Goal: Find specific page/section: Find specific page/section

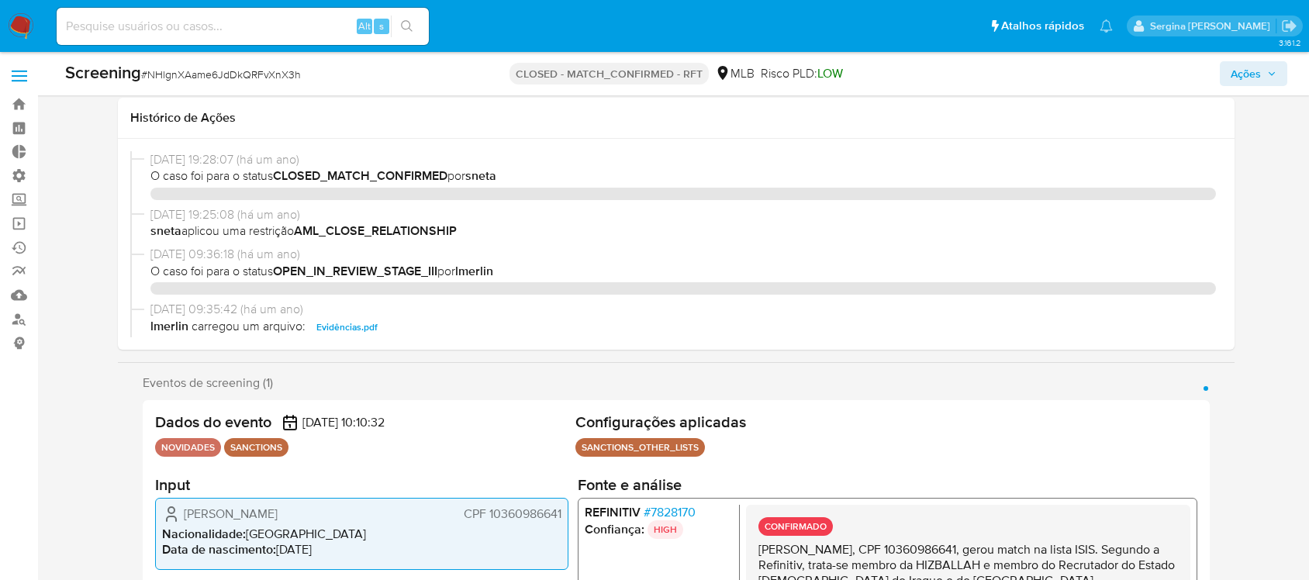
select select "10"
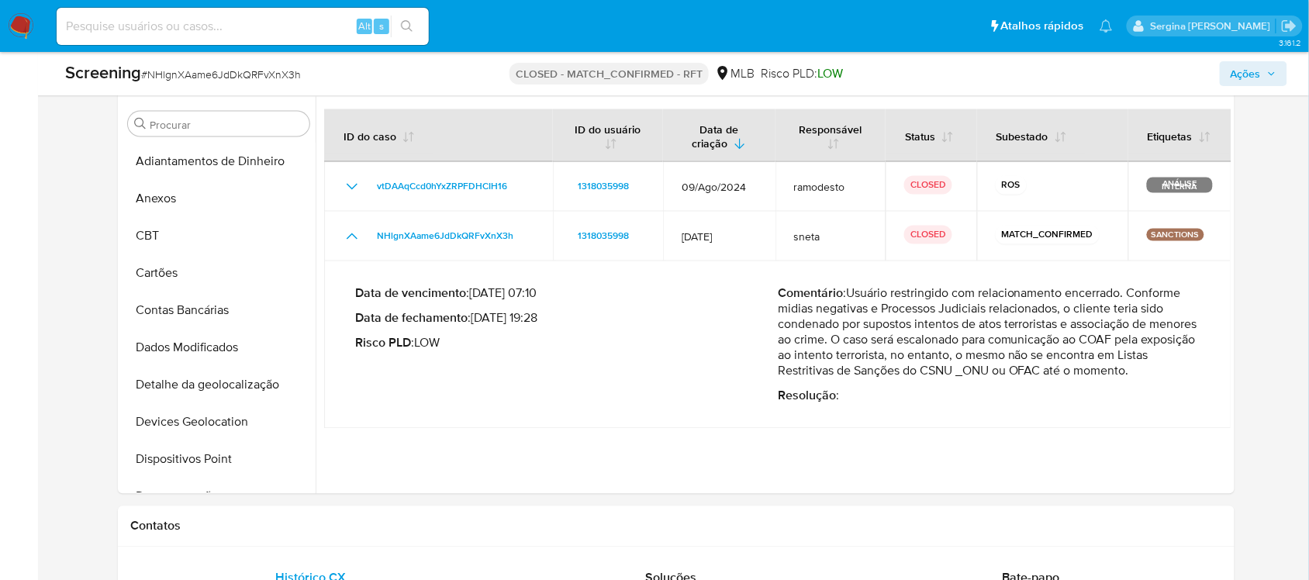
scroll to position [374, 0]
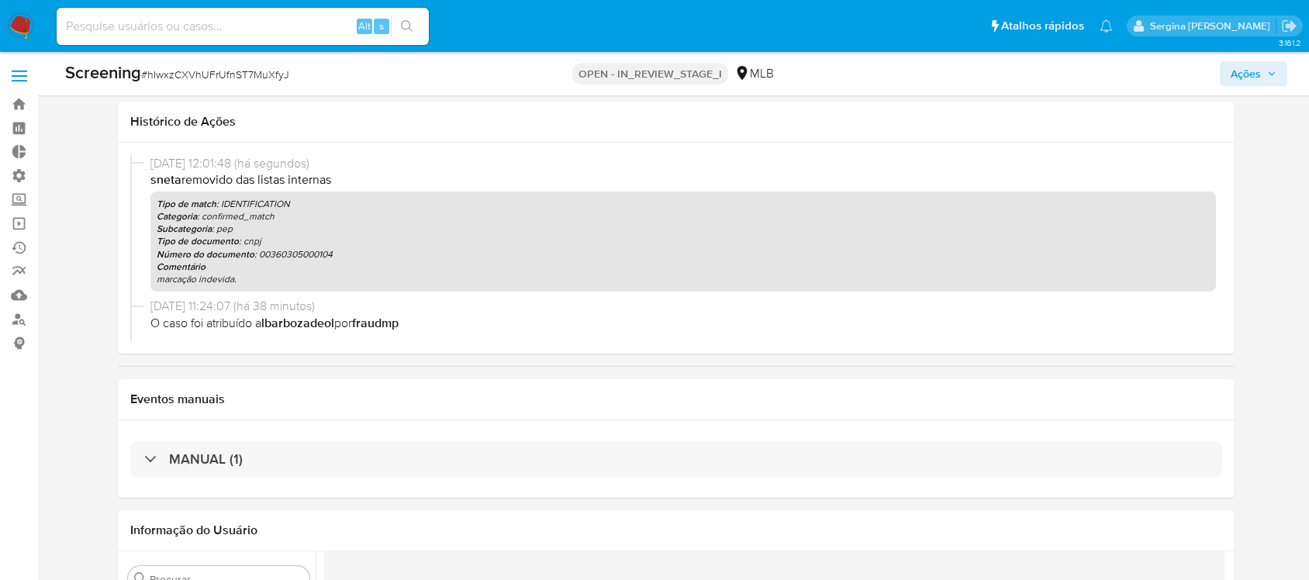
select select "10"
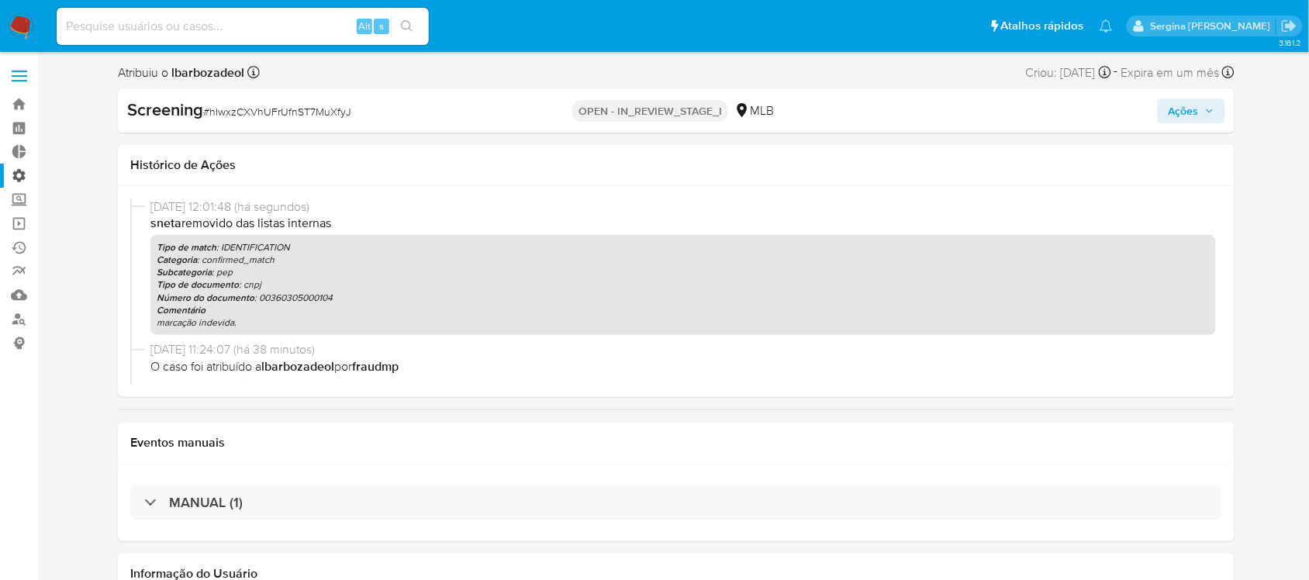
click at [17, 175] on label "Administração" at bounding box center [92, 176] width 185 height 24
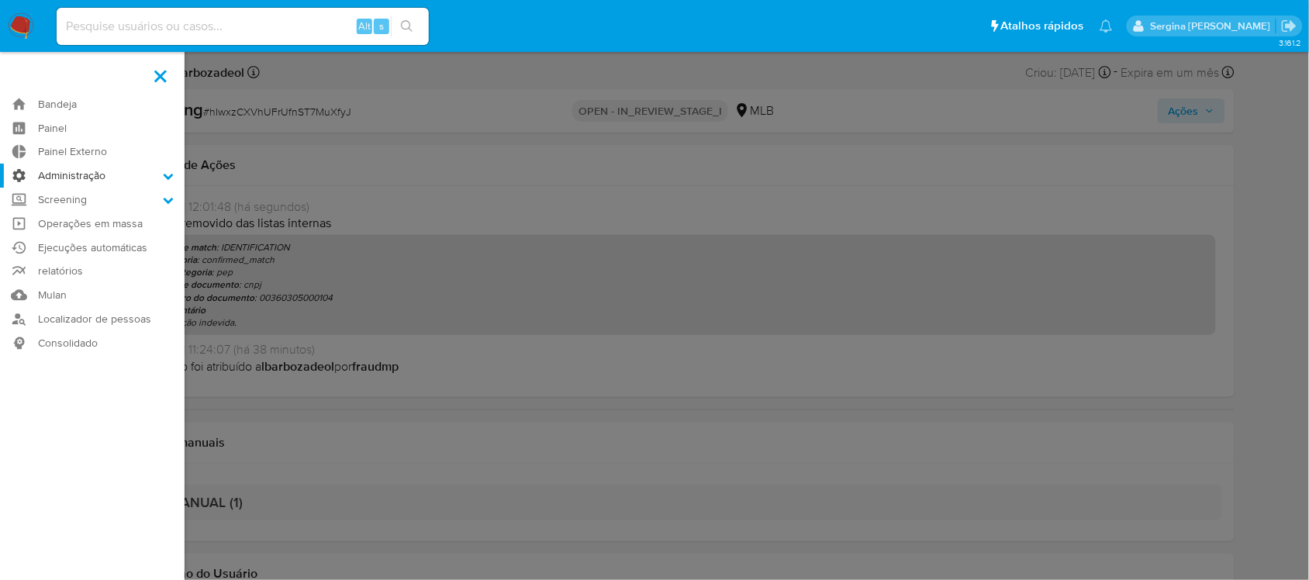
click at [0, 0] on input "Administração" at bounding box center [0, 0] width 0 height 0
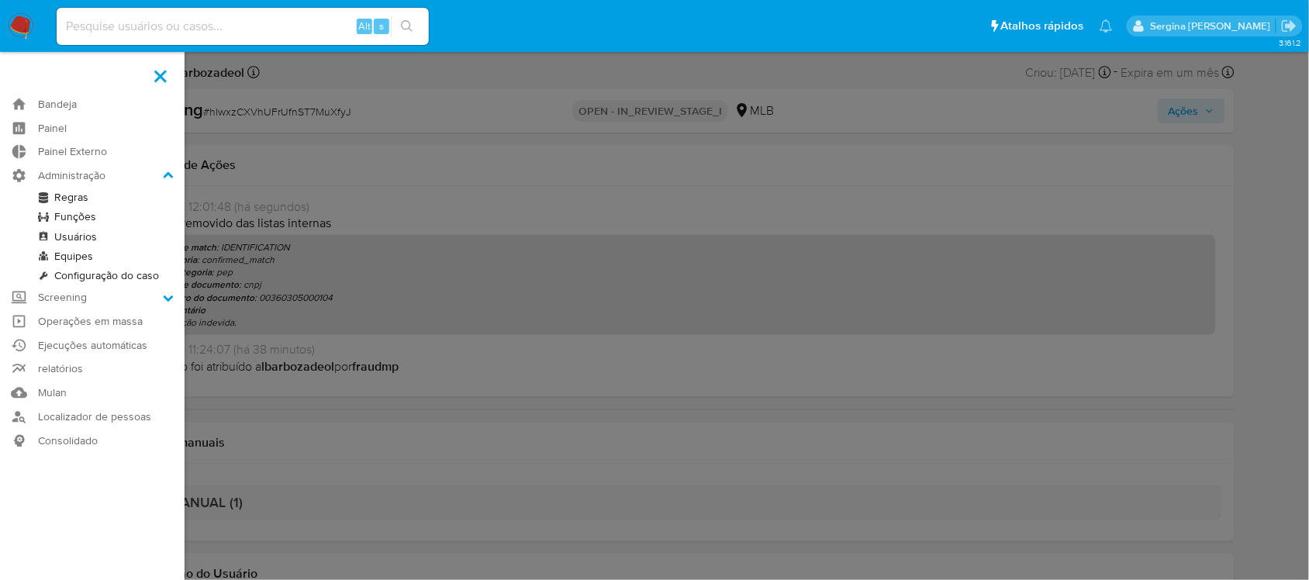
click at [82, 195] on link "Regras" at bounding box center [92, 197] width 185 height 19
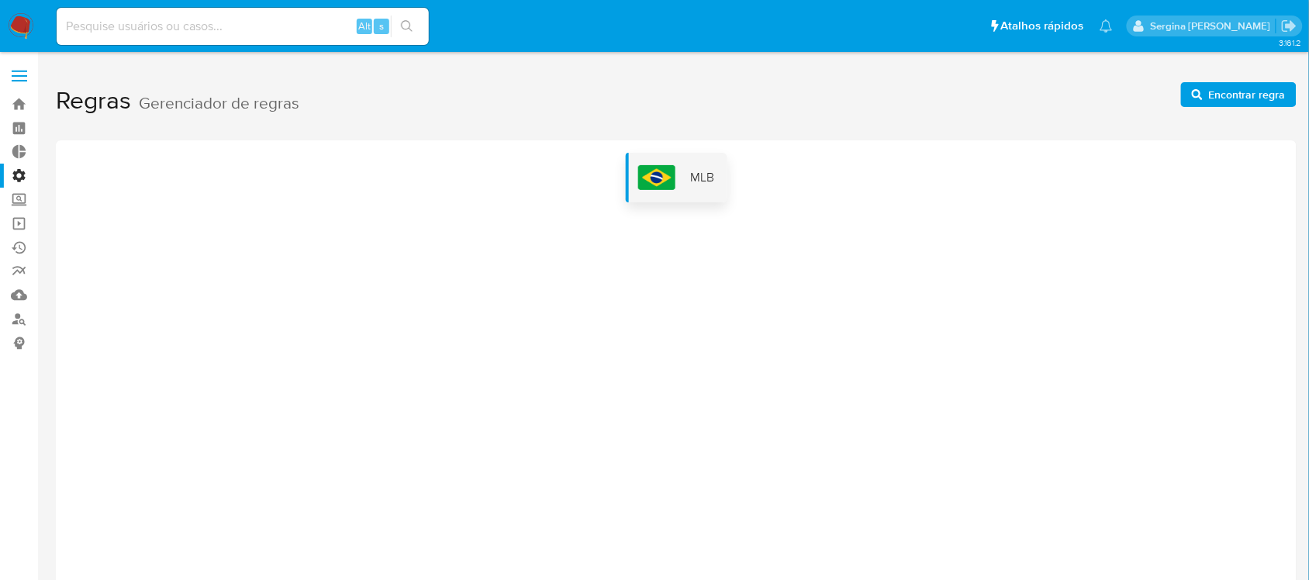
click at [660, 176] on img at bounding box center [656, 177] width 37 height 25
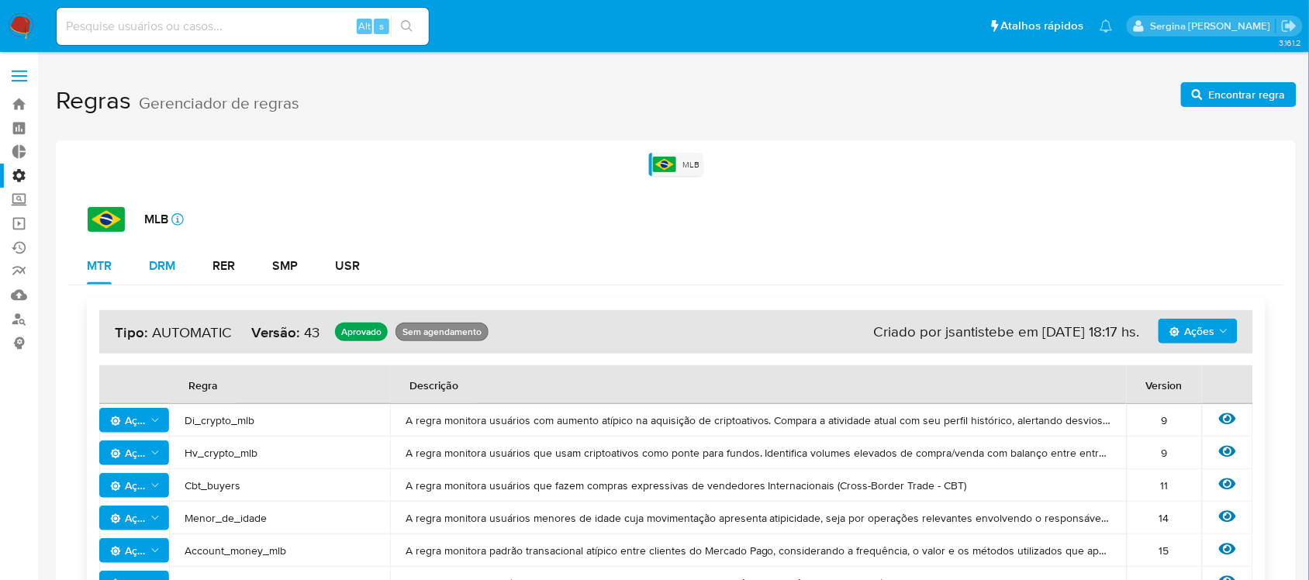
click at [159, 268] on div "DRM" at bounding box center [162, 266] width 26 height 12
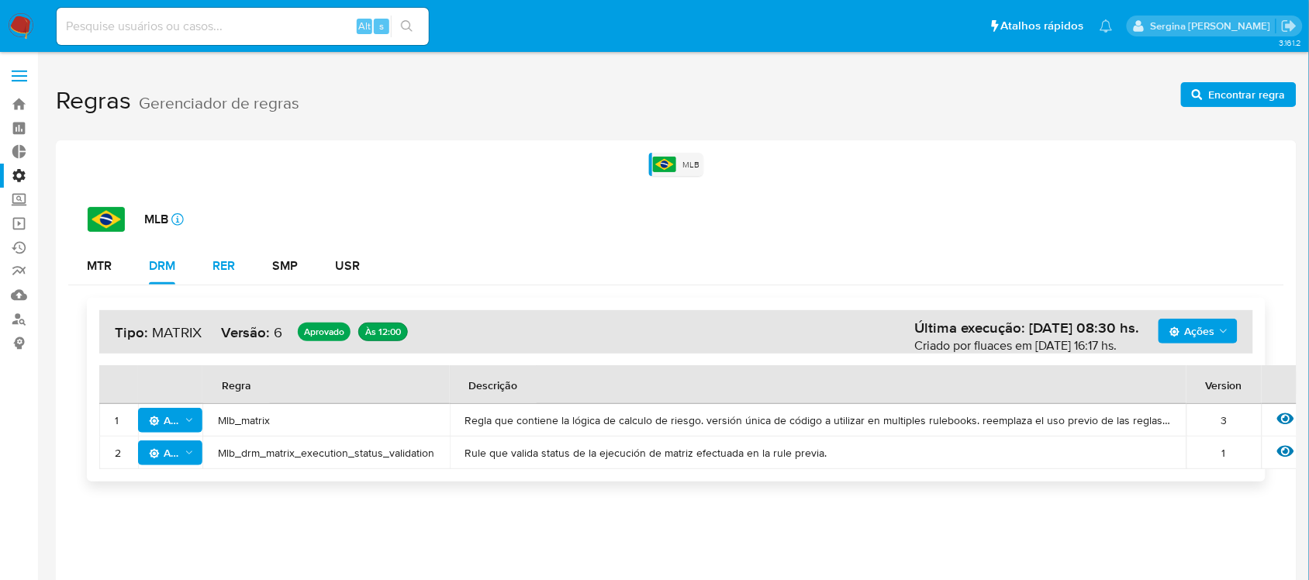
click at [233, 264] on div "RER" at bounding box center [224, 266] width 22 height 12
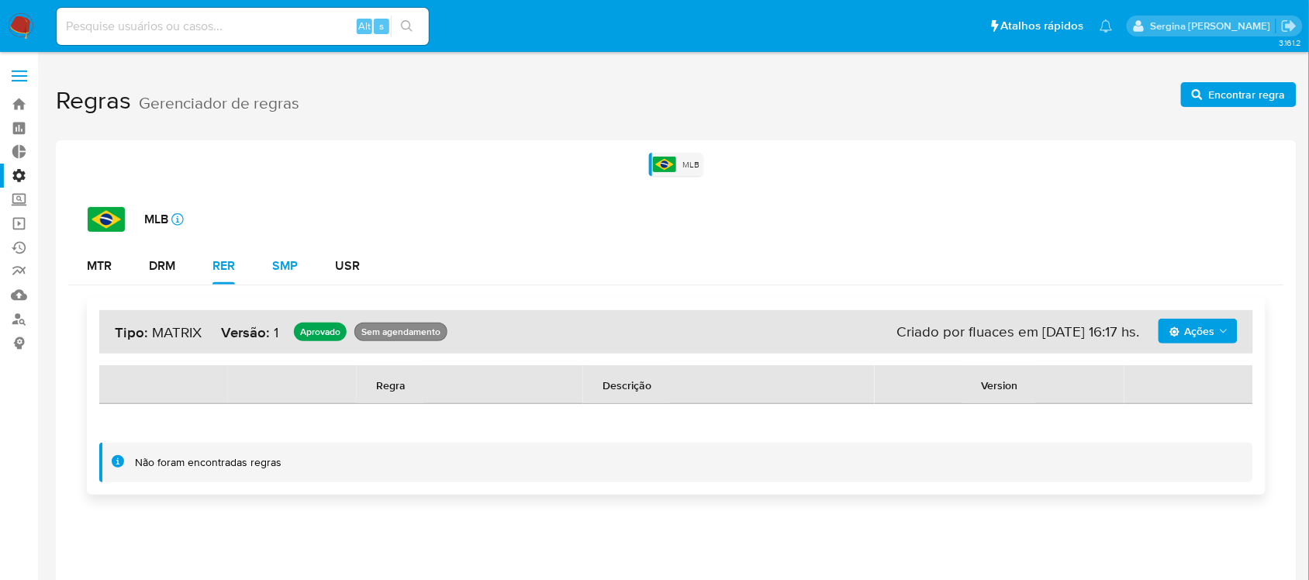
click at [278, 271] on div "SMP" at bounding box center [285, 266] width 26 height 12
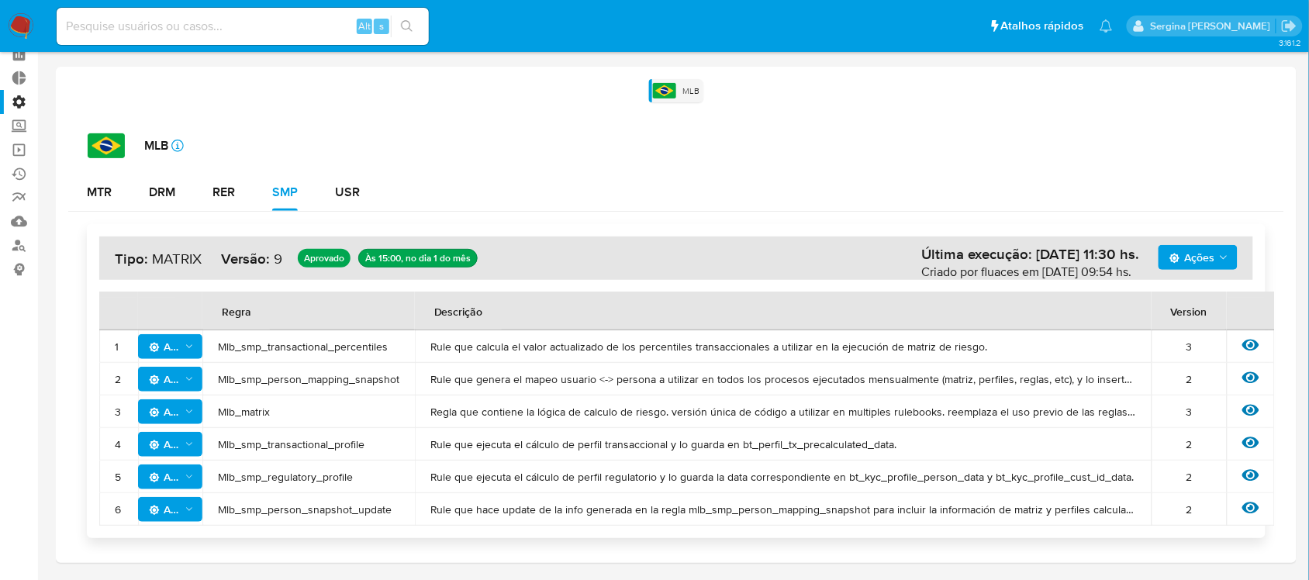
scroll to position [97, 0]
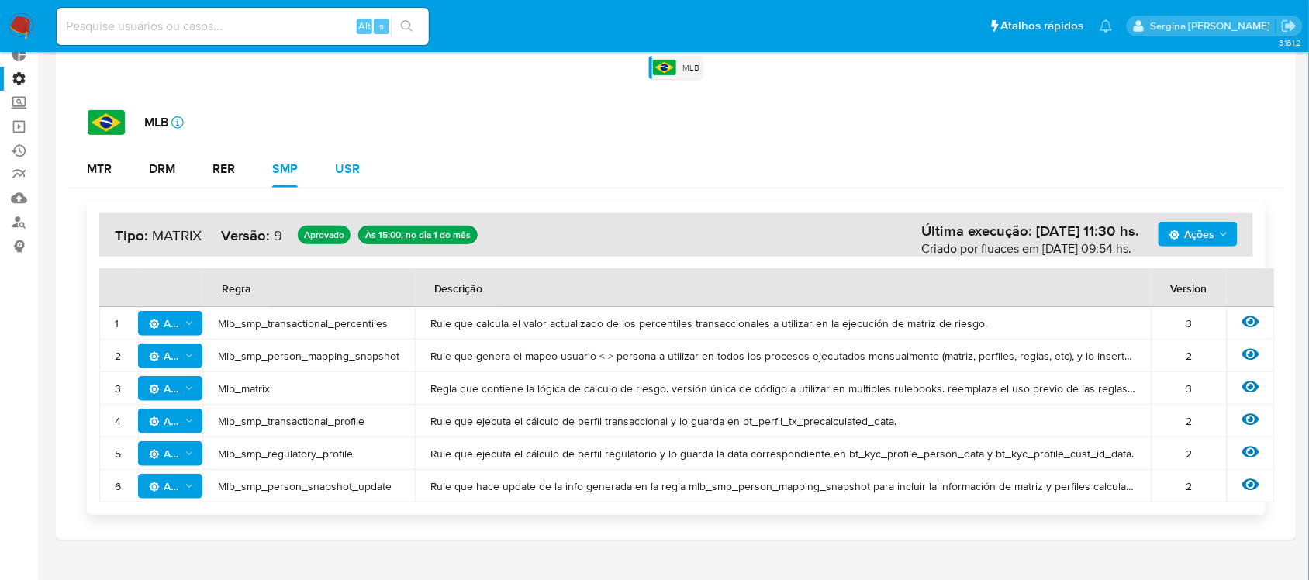
click at [354, 172] on div "USR" at bounding box center [347, 169] width 25 height 12
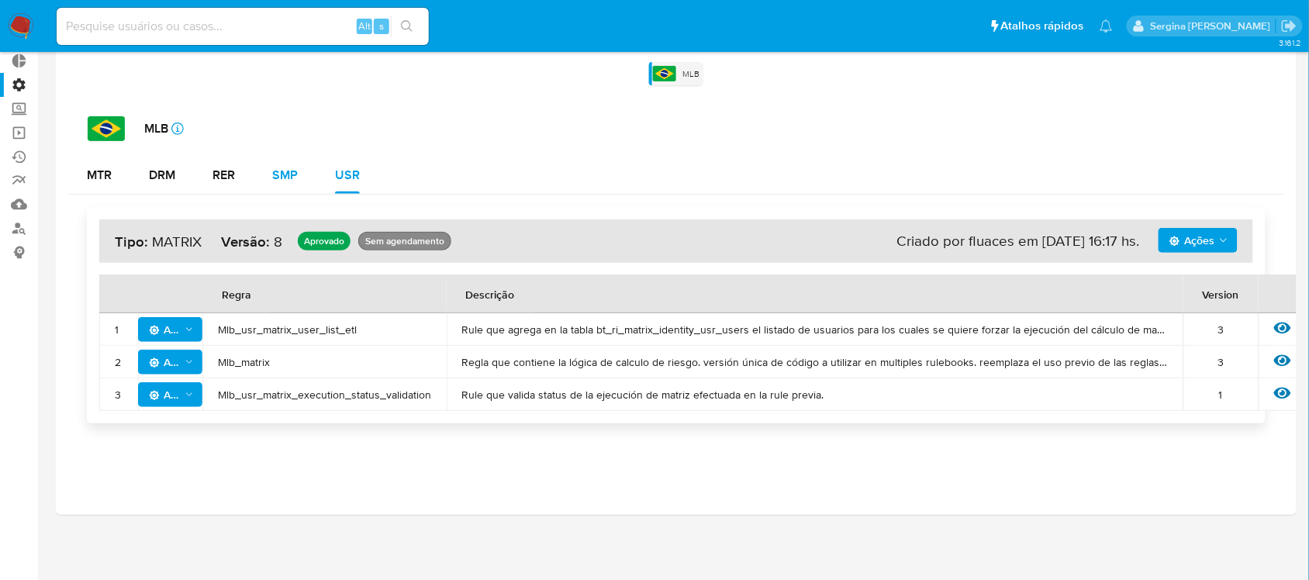
click at [292, 177] on div "SMP" at bounding box center [285, 175] width 26 height 12
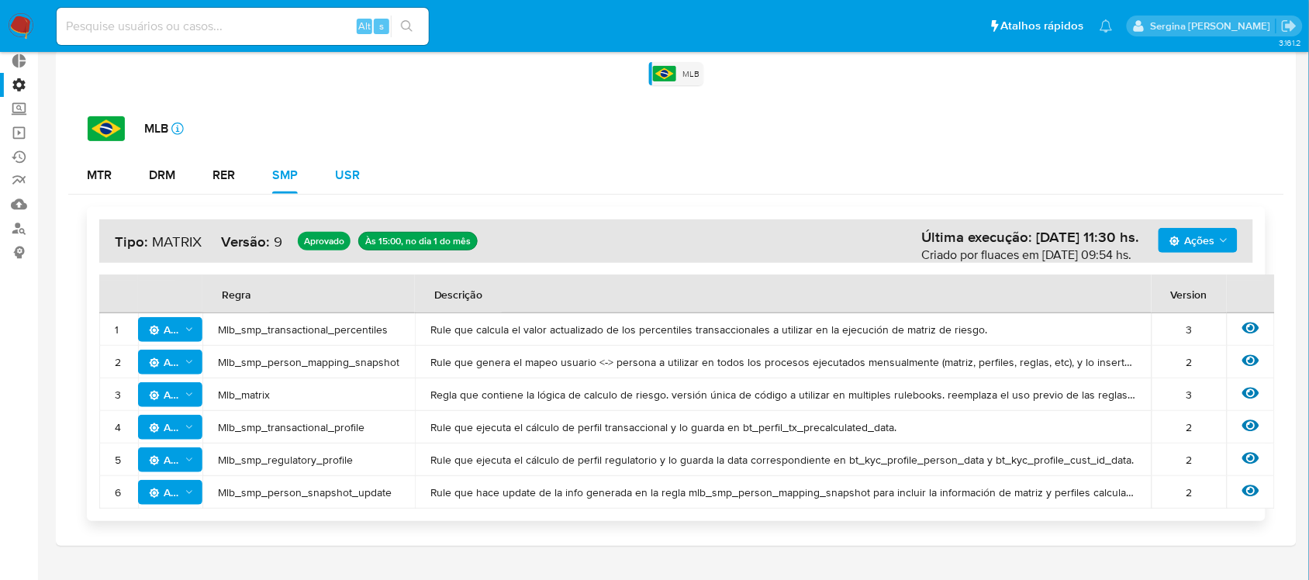
click at [349, 172] on div "USR" at bounding box center [347, 175] width 25 height 12
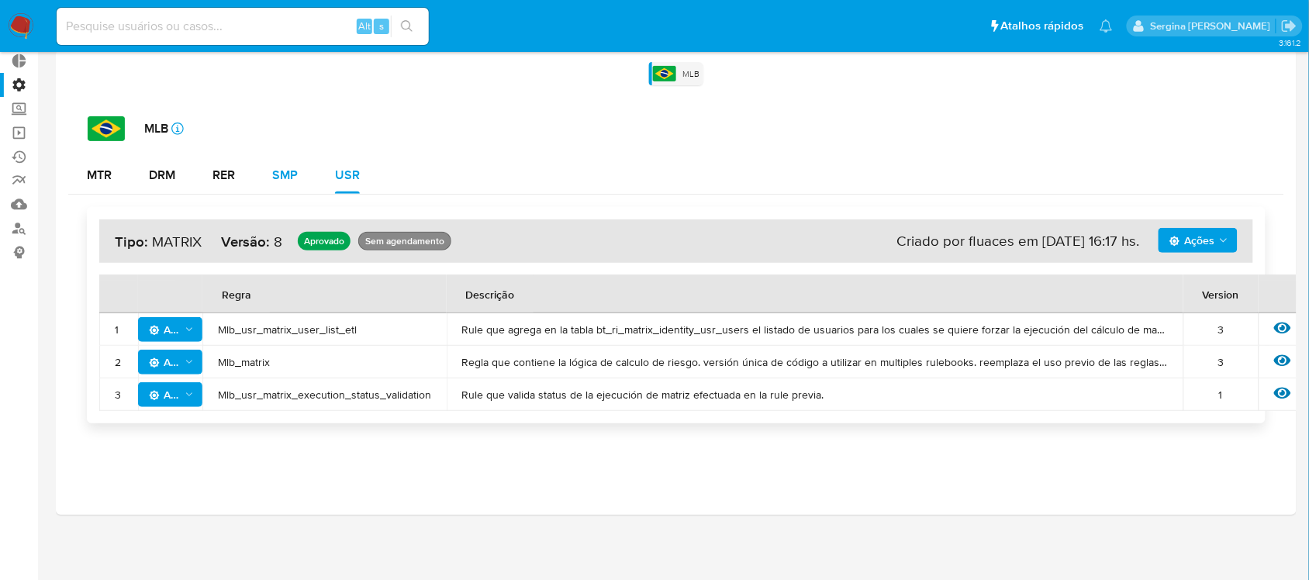
click at [299, 173] on button "SMP" at bounding box center [285, 175] width 63 height 37
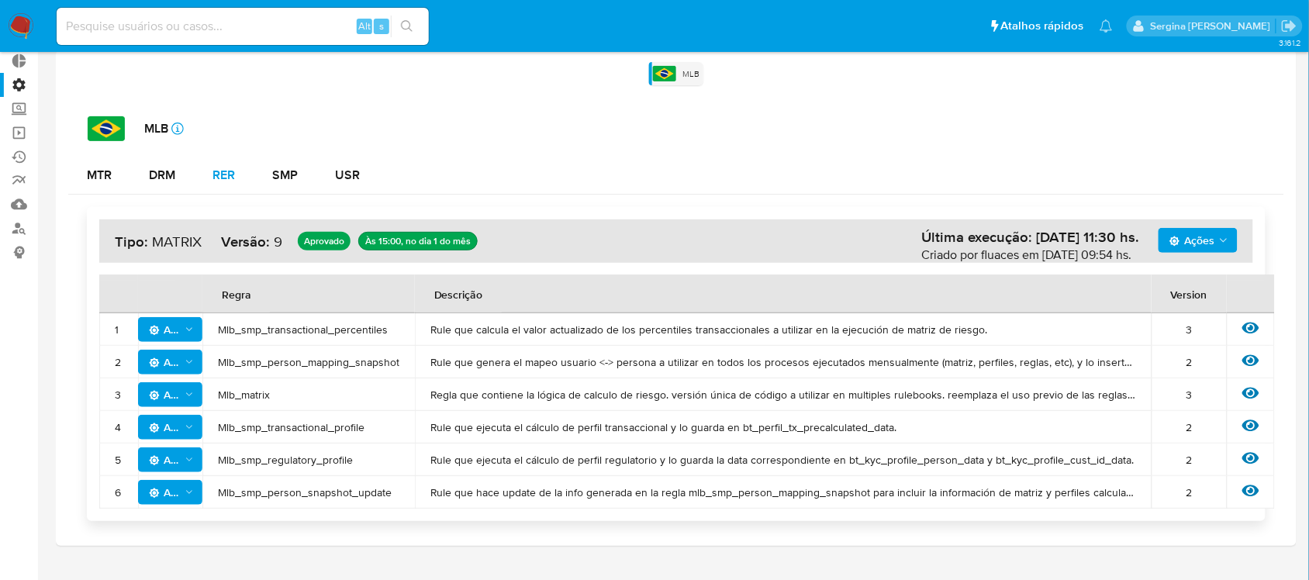
click at [239, 173] on button "RER" at bounding box center [224, 175] width 60 height 37
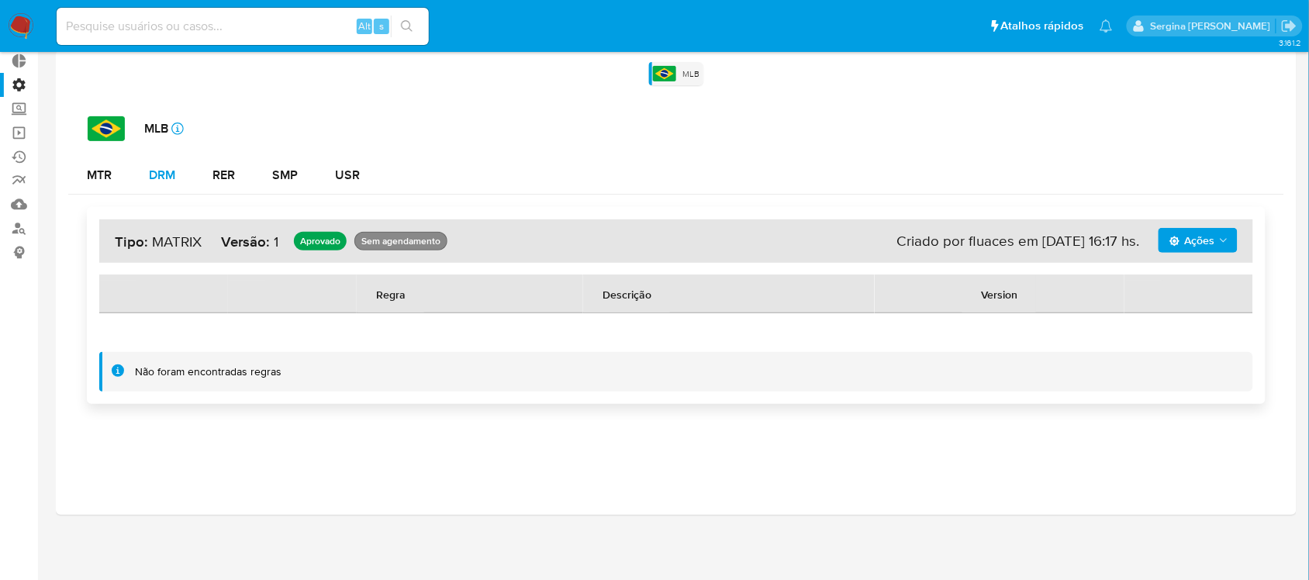
click at [188, 171] on button "DRM" at bounding box center [162, 175] width 64 height 37
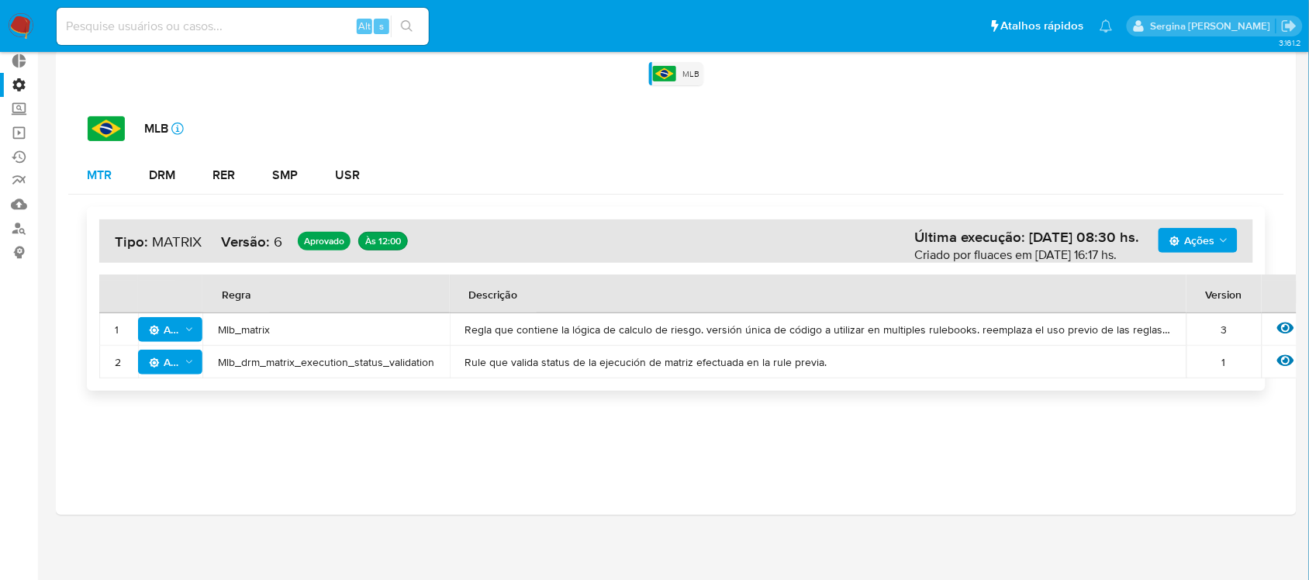
click at [90, 172] on div "MTR" at bounding box center [99, 175] width 25 height 12
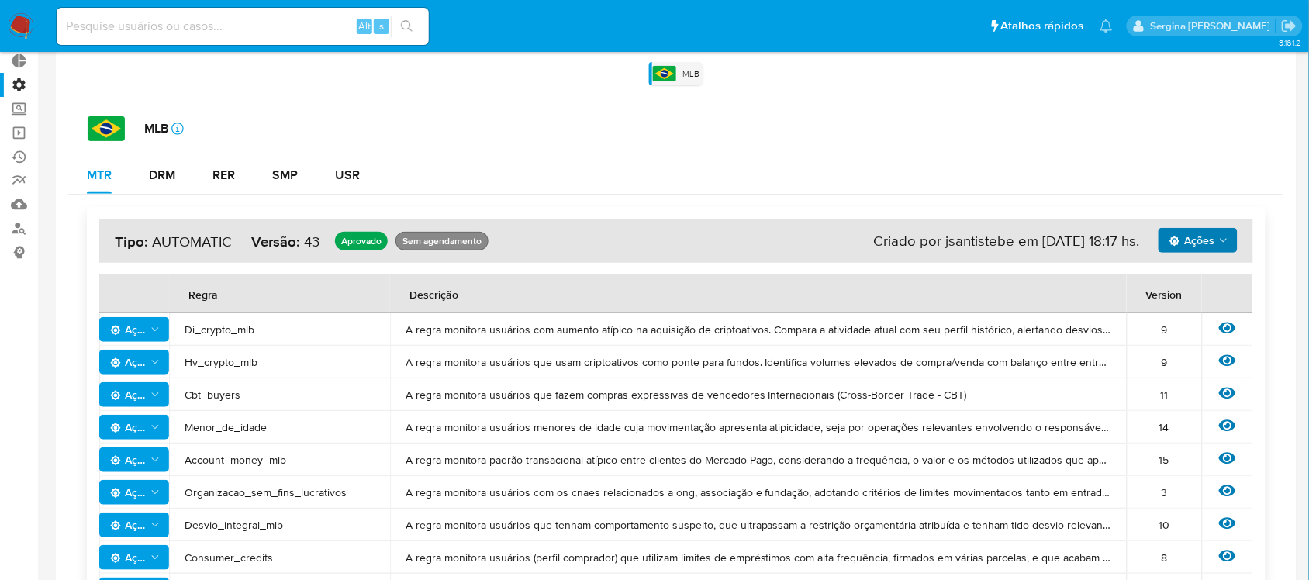
click at [1212, 235] on span "Ações" at bounding box center [1192, 240] width 45 height 25
click at [1223, 243] on icon "Ações" at bounding box center [1224, 240] width 12 height 12
click at [1215, 283] on button "Ver história" at bounding box center [1198, 279] width 140 height 37
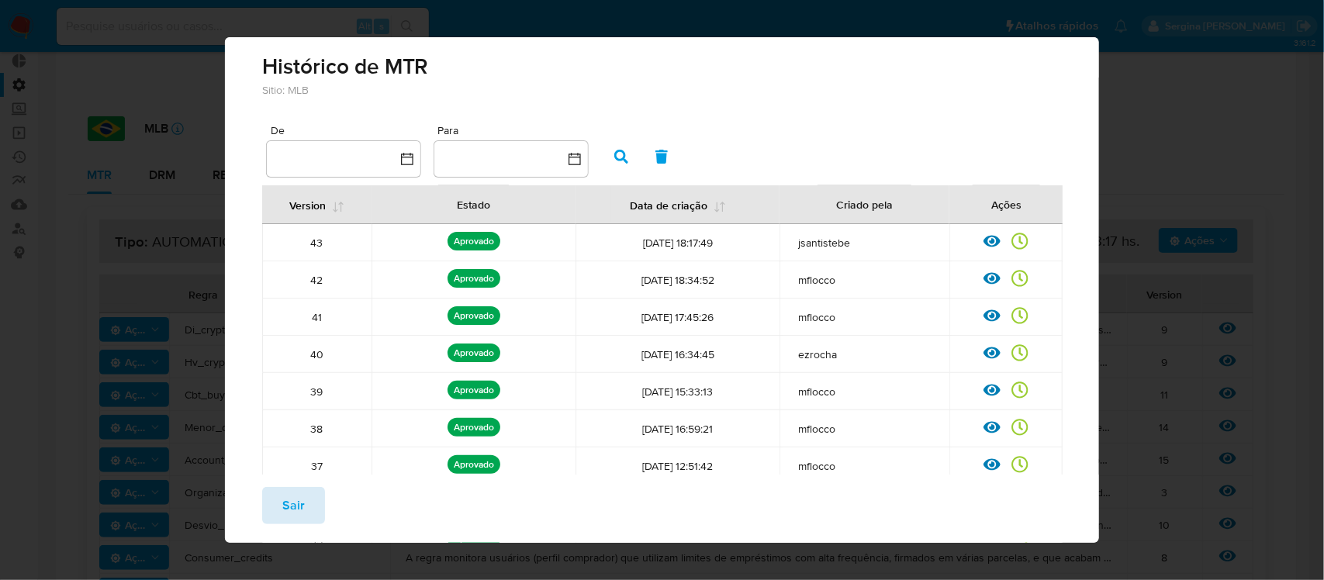
click at [303, 508] on span "Sair" at bounding box center [293, 506] width 22 height 34
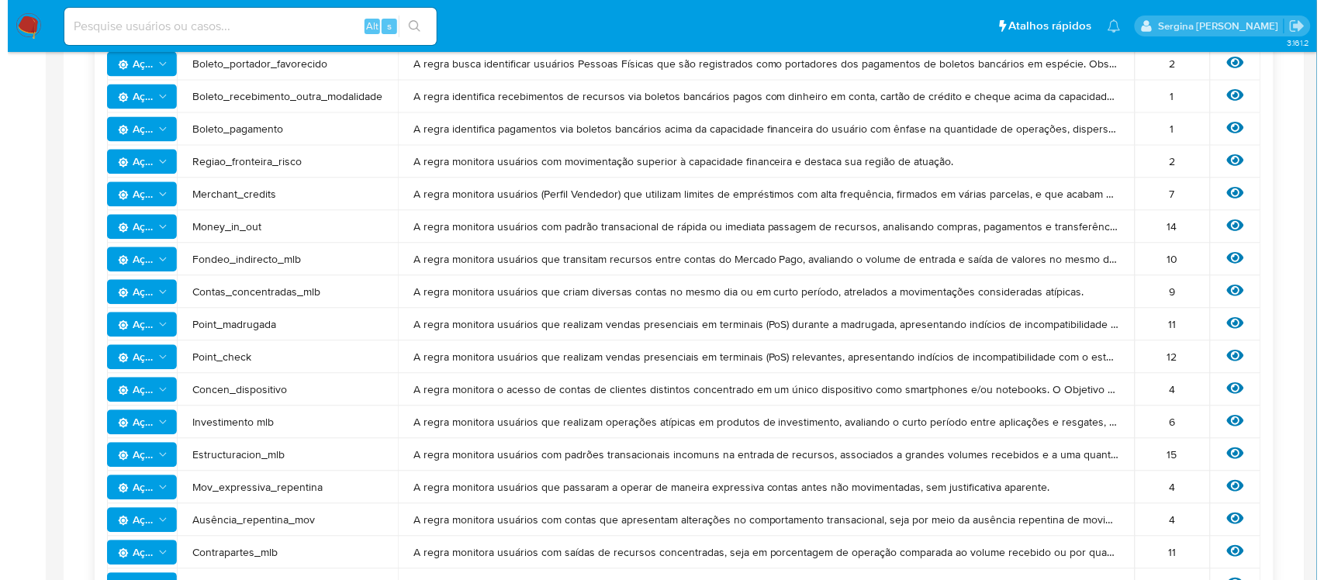
scroll to position [896, 0]
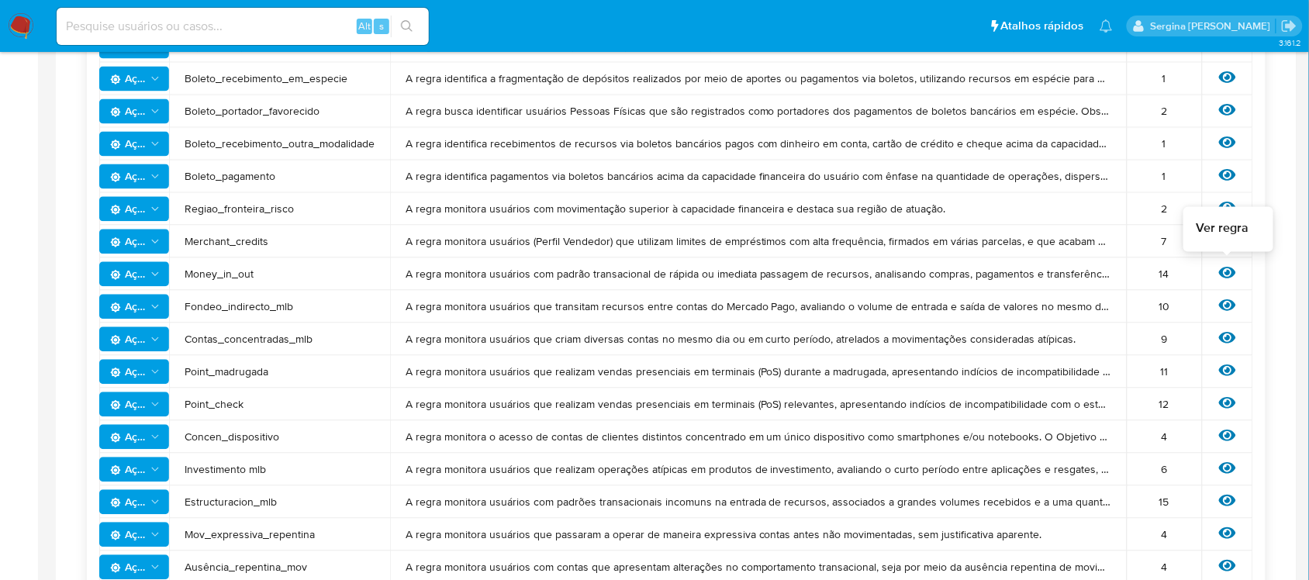
click at [1230, 272] on icon at bounding box center [1227, 273] width 17 height 12
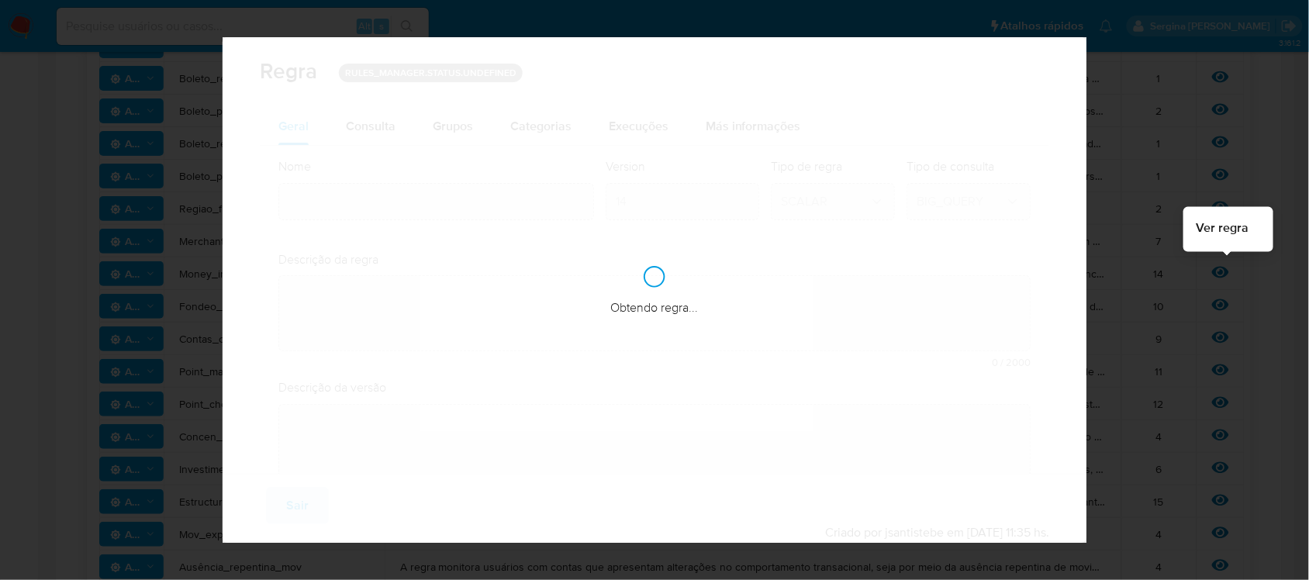
type input "Money_in_out"
type textarea "A regra monitora usuários com padrão transacional de rápida ou imediata passage…"
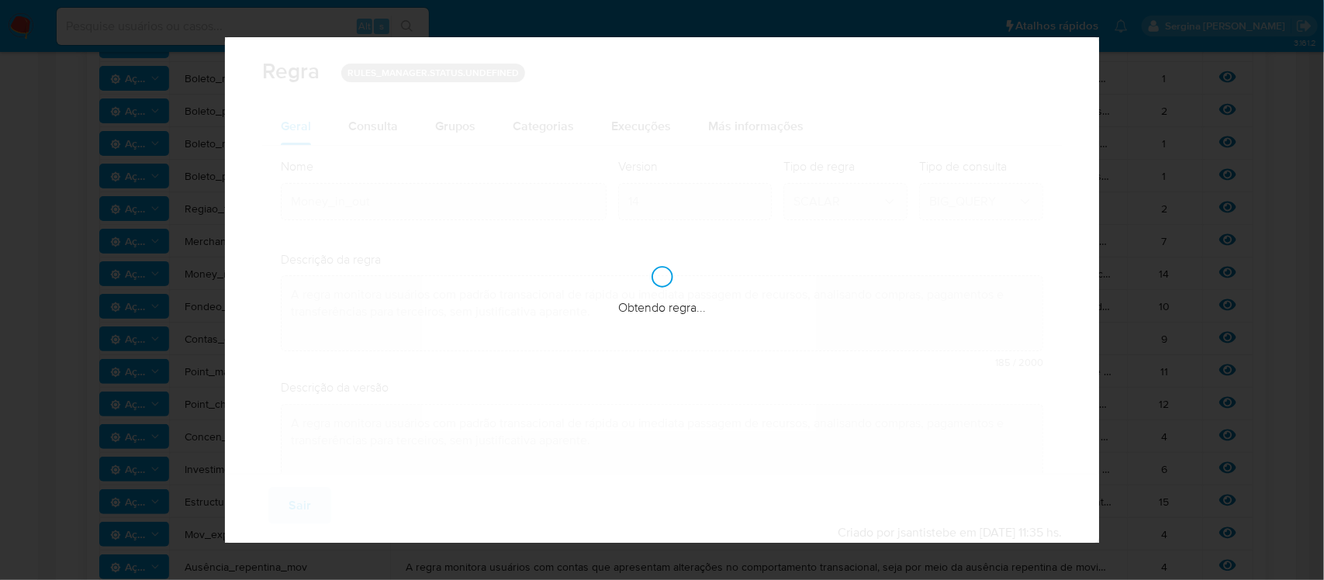
checkbox input "true"
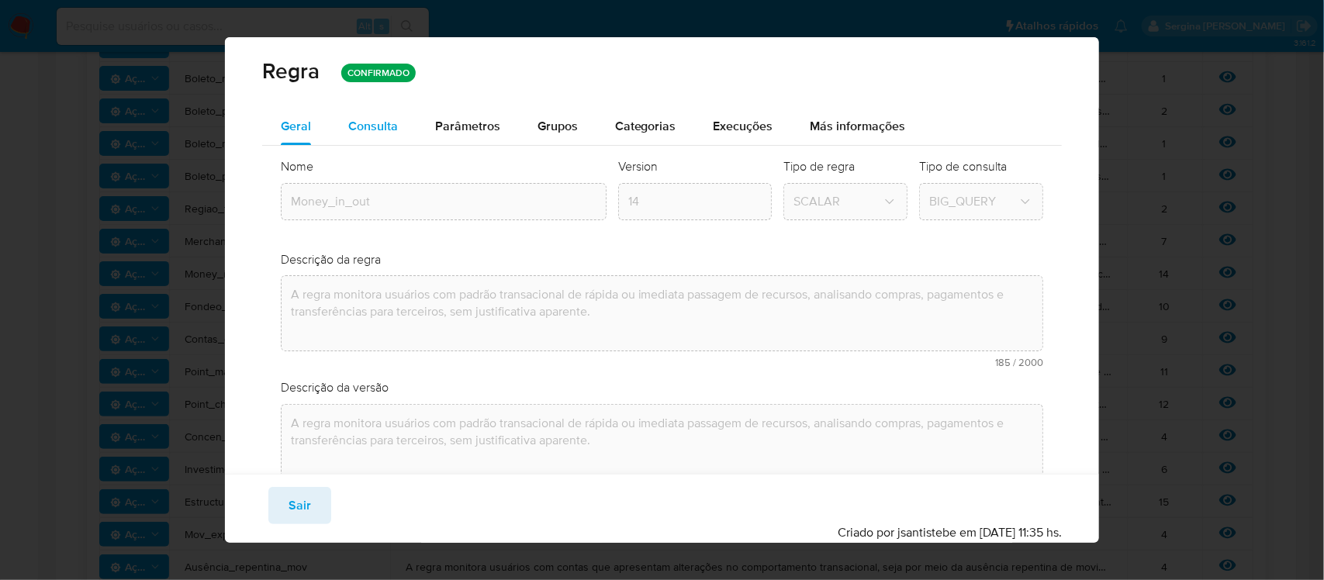
click at [374, 130] on span "Consulta" at bounding box center [373, 126] width 50 height 18
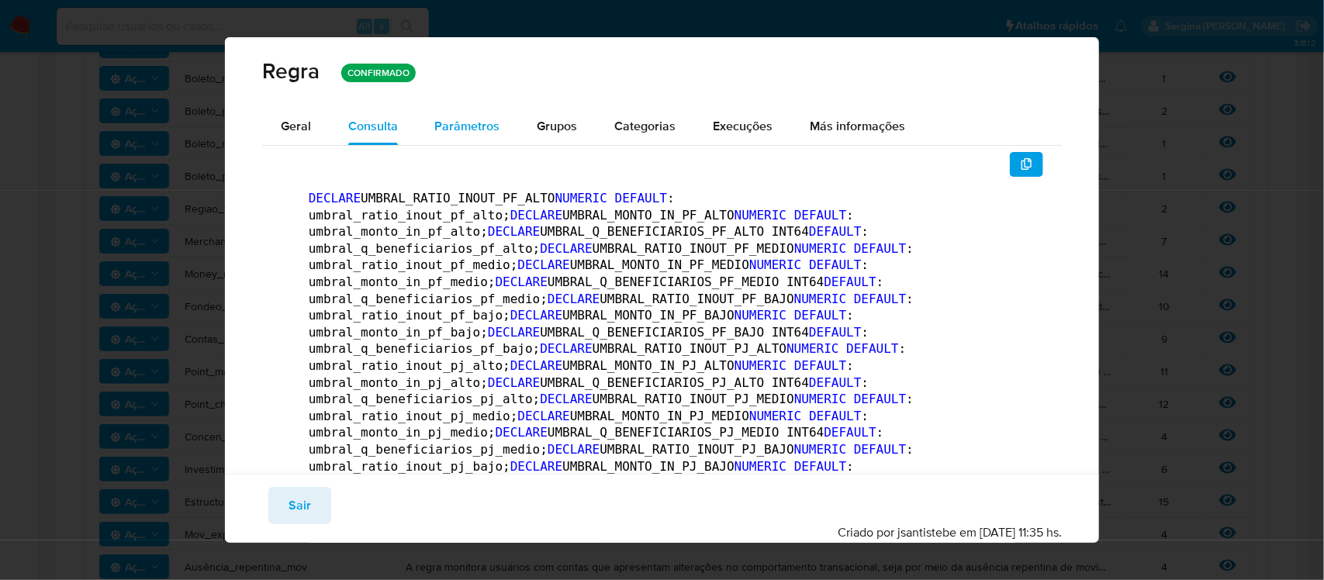
click at [459, 125] on span "Parâmetros" at bounding box center [467, 126] width 65 height 18
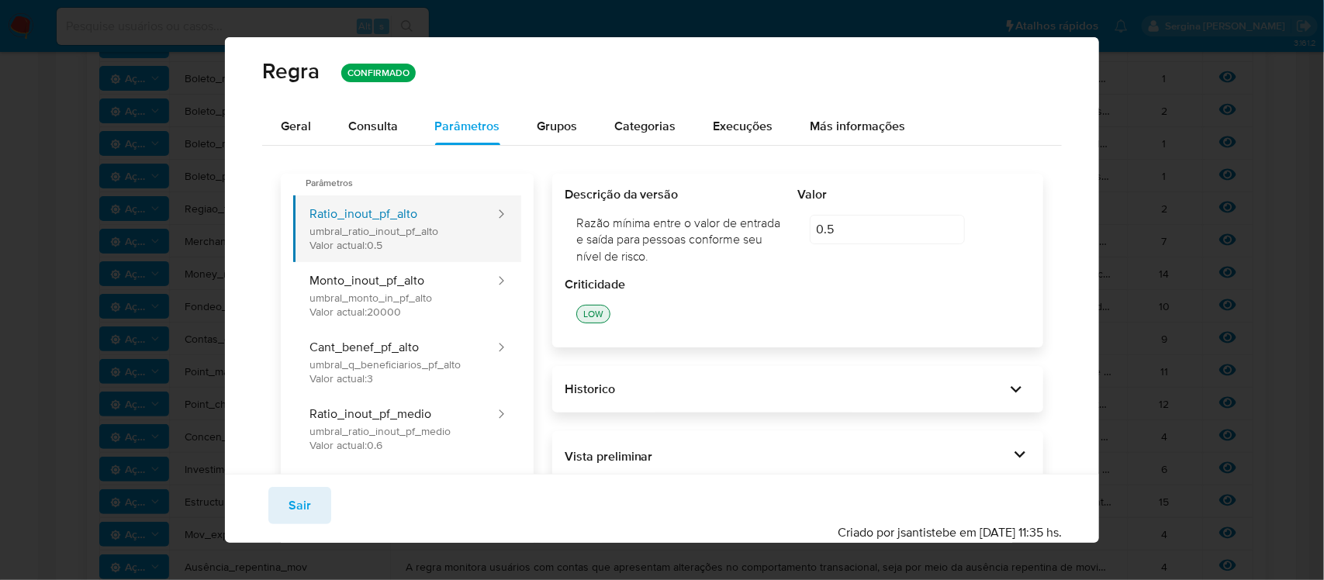
click at [354, 246] on button "Ratio_inout_pf_alto umbral_ratio_inout_pf_alto Valor actual: 0.5" at bounding box center [394, 228] width 203 height 67
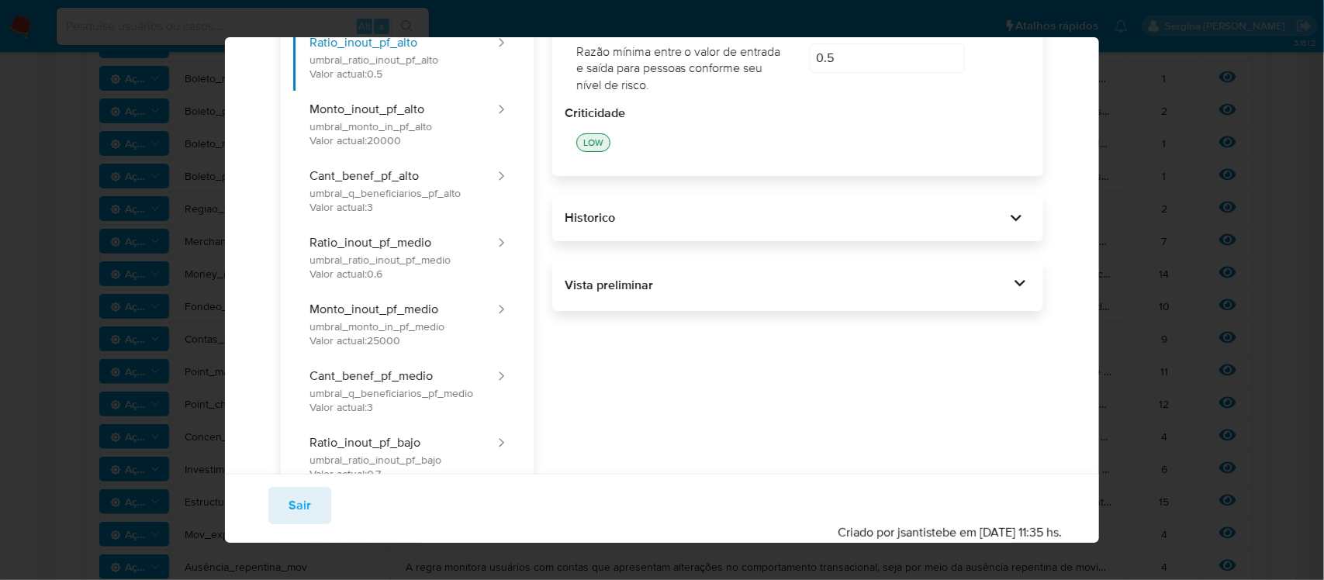
scroll to position [0, 0]
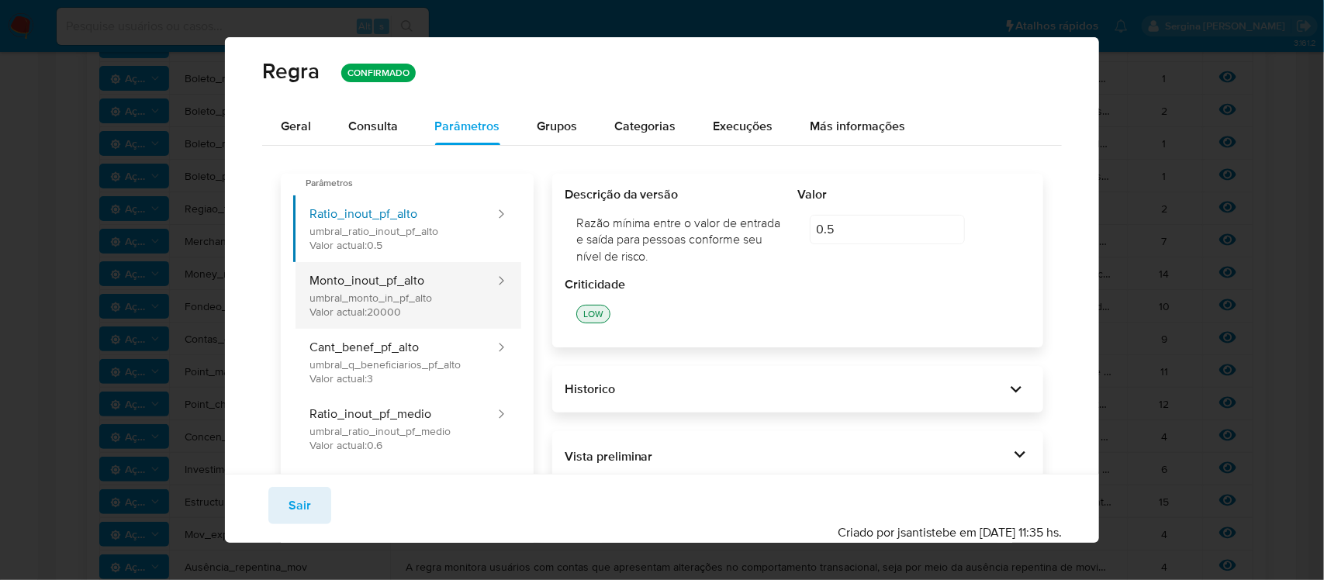
click at [392, 289] on button "Monto_inout_pf_alto umbral_monto_in_pf_alto Valor actual: 20000" at bounding box center [394, 295] width 203 height 67
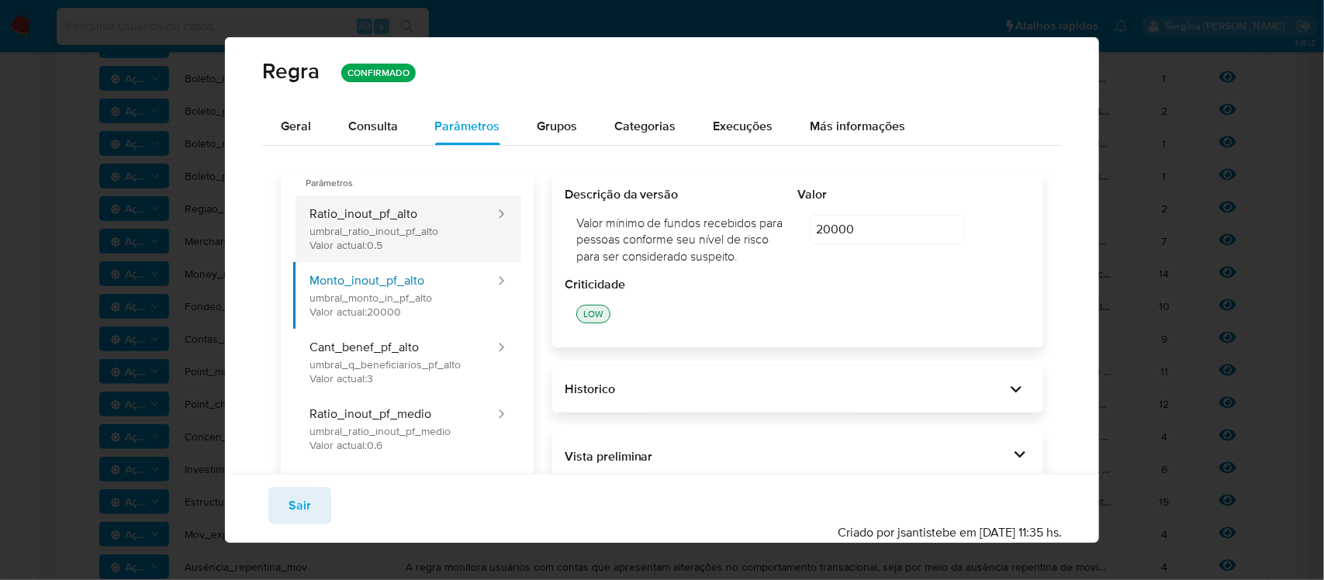
click at [496, 223] on button "Ratio_inout_pf_alto umbral_ratio_inout_pf_alto Valor actual: 0.5" at bounding box center [394, 228] width 203 height 67
click at [478, 215] on button "Ratio_inout_pf_alto umbral_ratio_inout_pf_alto Valor actual: 0.5" at bounding box center [394, 228] width 203 height 67
click at [392, 209] on button "Ratio_inout_pf_alto umbral_ratio_inout_pf_alto Valor actual: 0.5" at bounding box center [394, 228] width 203 height 67
click at [365, 217] on button "Ratio_inout_pf_alto umbral_ratio_inout_pf_alto Valor actual: 0.5" at bounding box center [394, 228] width 203 height 67
click at [377, 211] on button "Ratio_inout_pf_alto umbral_ratio_inout_pf_alto Valor actual: 0.5" at bounding box center [394, 228] width 203 height 67
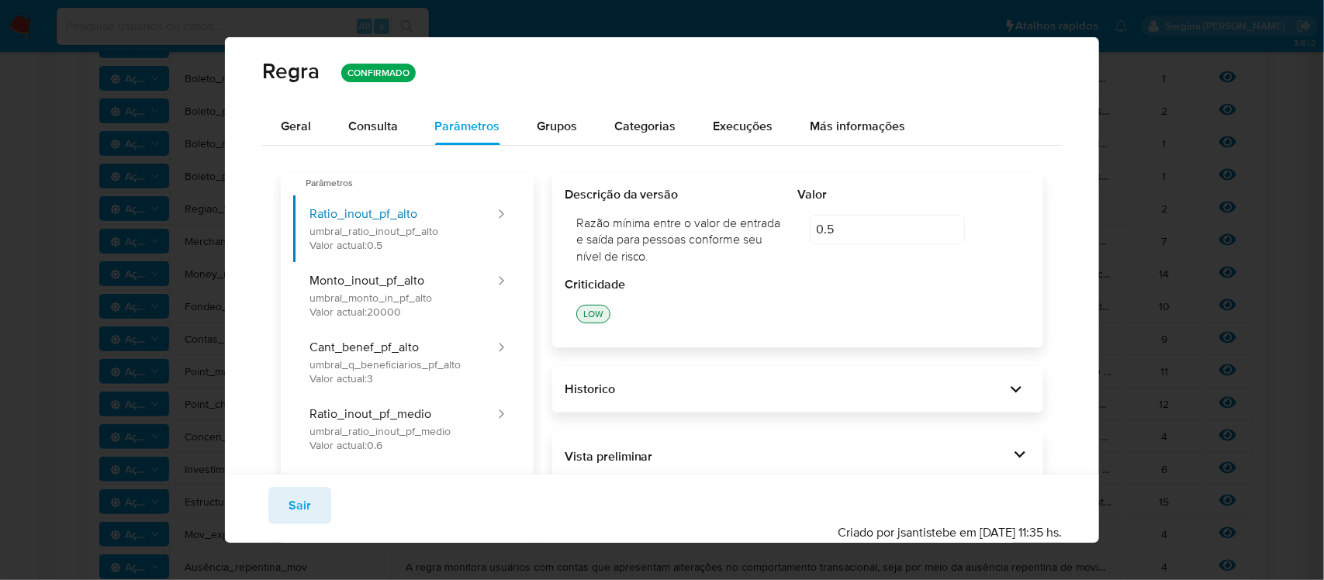
click at [605, 247] on div "Razão mínima entre o valor de entrada e saída para pessoas conforme seu nível d…" at bounding box center [681, 240] width 233 height 74
click at [702, 380] on div "Historico" at bounding box center [798, 390] width 467 height 22
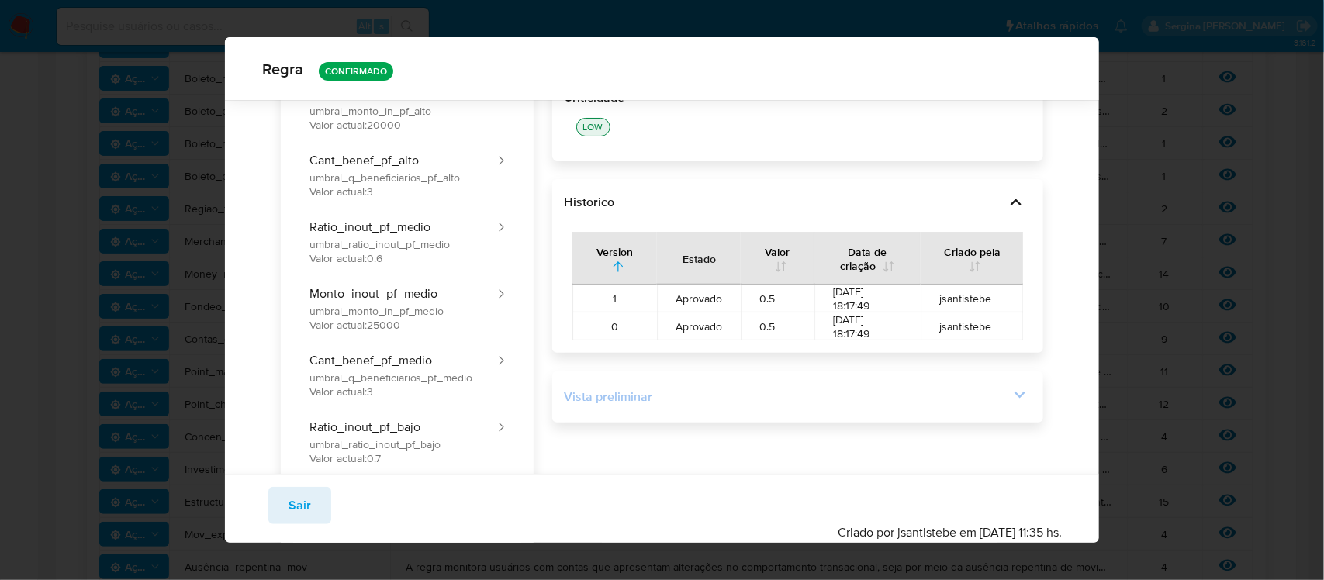
scroll to position [187, 0]
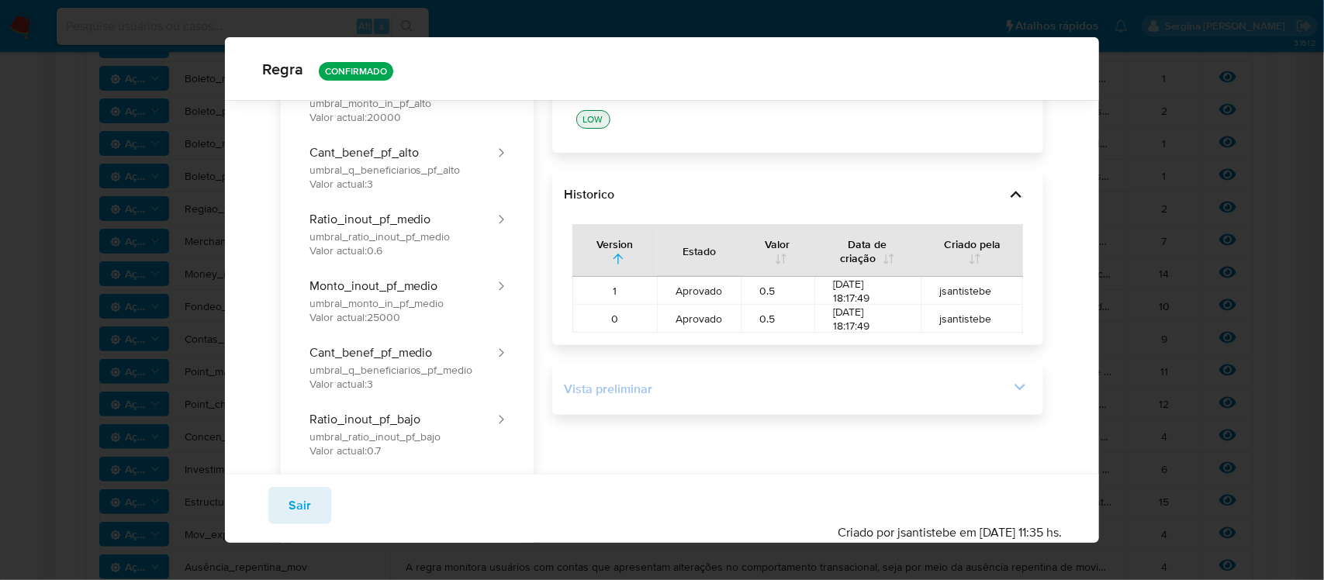
click at [855, 392] on div "Vista preliminar" at bounding box center [787, 389] width 445 height 17
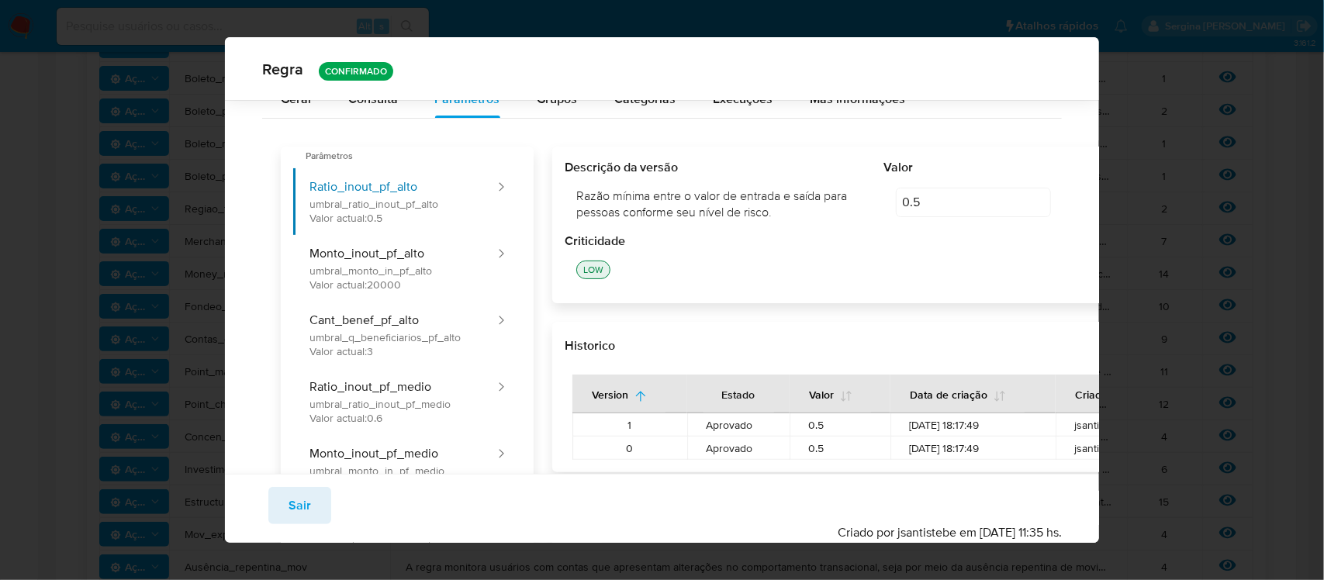
scroll to position [0, 0]
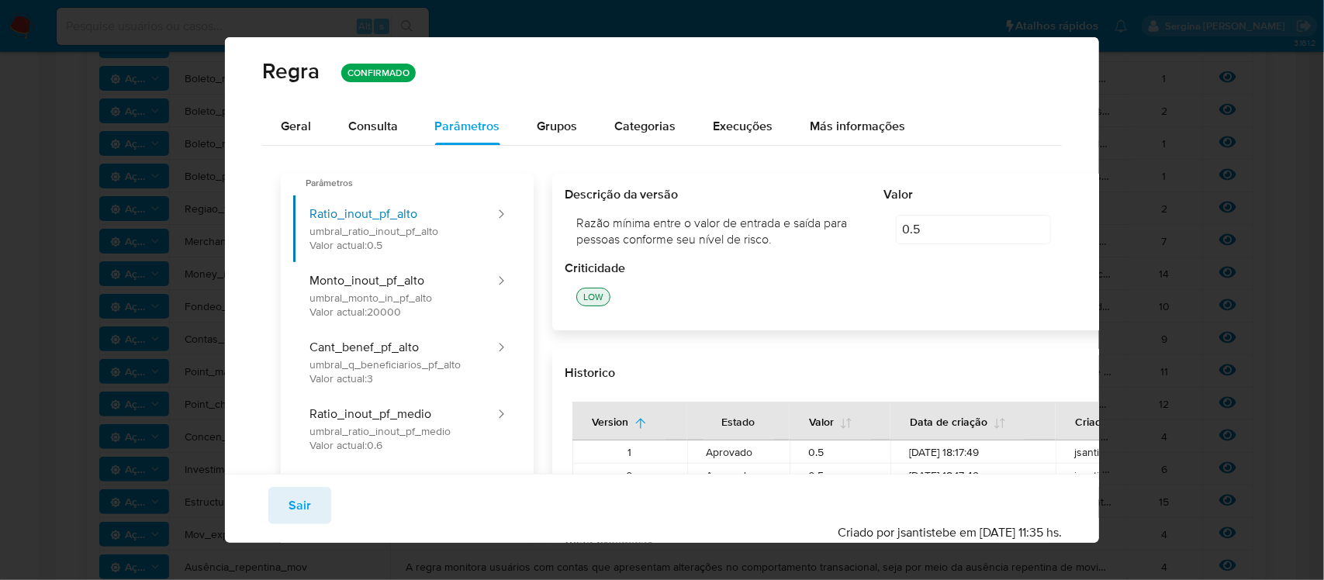
click at [650, 227] on div "Razão mínima entre o valor de entrada e saída para pessoas conforme seu nível d…" at bounding box center [725, 231] width 320 height 57
click at [610, 253] on div "Razão mínima entre o valor de entrada e saída para pessoas conforme seu nível d…" at bounding box center [725, 231] width 320 height 57
click at [496, 223] on button "Ratio_inout_pf_alto umbral_ratio_inout_pf_alto Valor actual: 0.5" at bounding box center [394, 228] width 203 height 67
click at [475, 284] on button "Monto_inout_pf_alto umbral_monto_in_pf_alto Valor actual: 20000" at bounding box center [394, 295] width 203 height 67
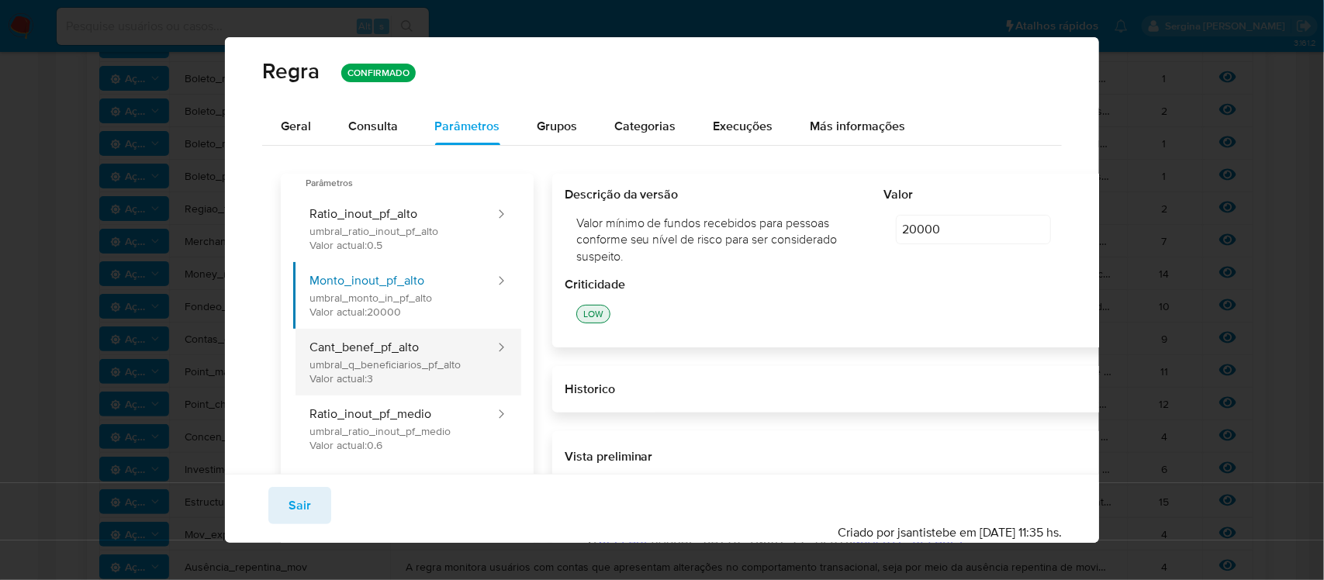
click at [454, 386] on button "Cant_benef_pf_alto umbral_q_beneficiarios_pf_alto Valor actual: 3" at bounding box center [394, 362] width 203 height 67
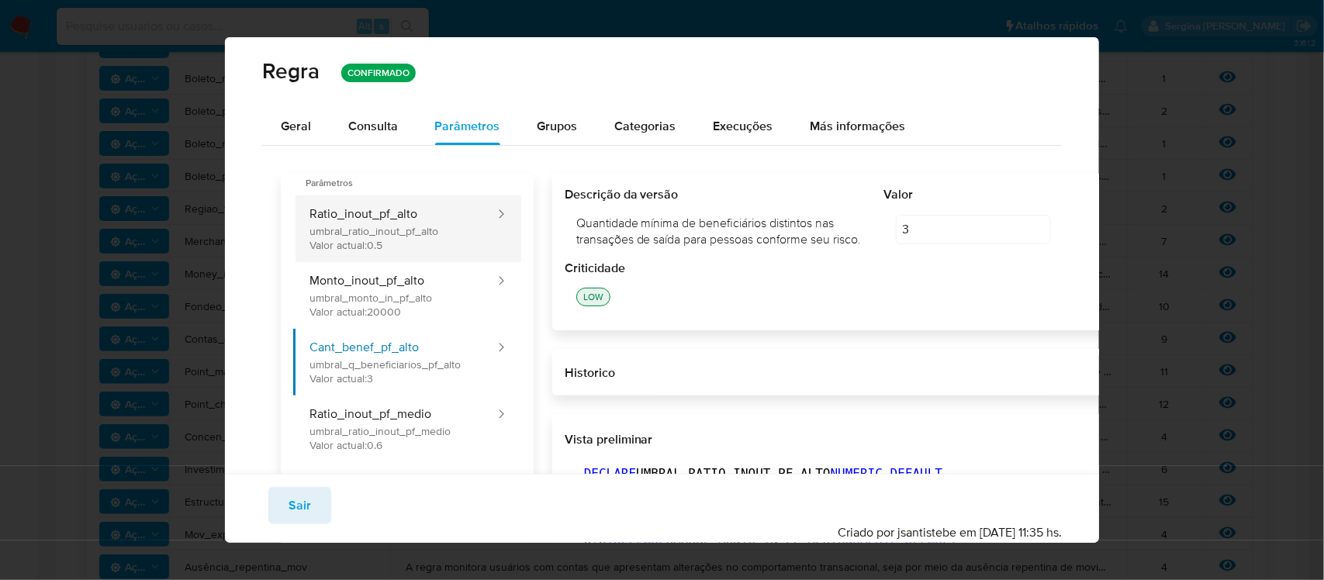
click at [377, 256] on button "Ratio_inout_pf_alto umbral_ratio_inout_pf_alto Valor actual: 0.5" at bounding box center [394, 228] width 203 height 67
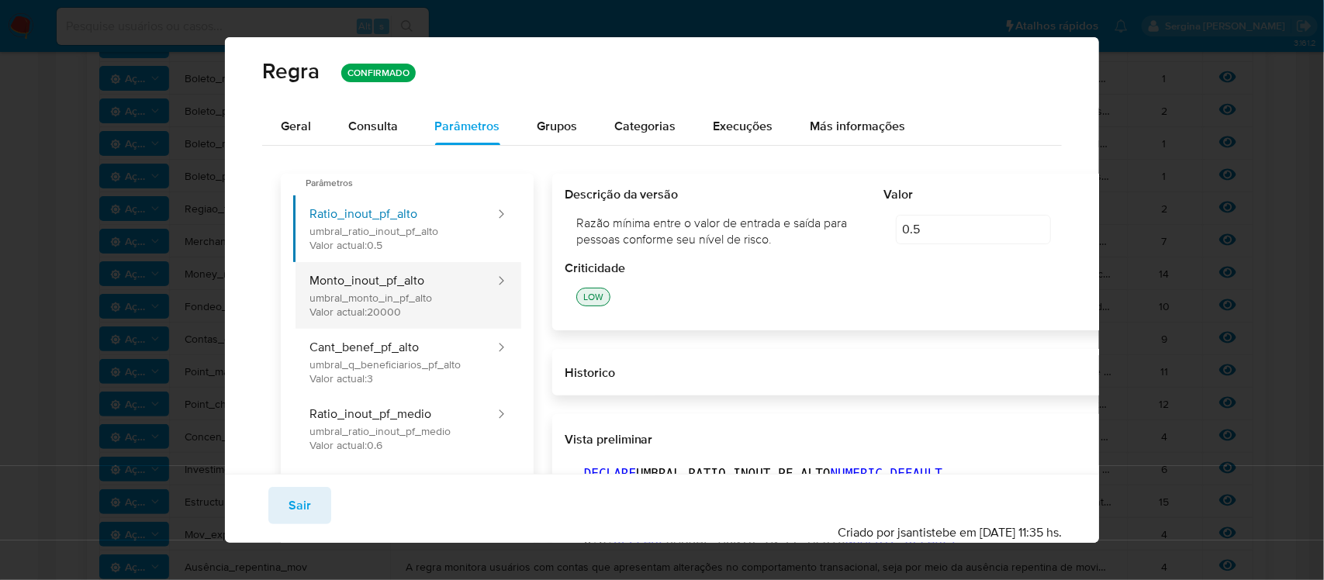
click at [386, 289] on button "Monto_inout_pf_alto umbral_monto_in_pf_alto Valor actual: 20000" at bounding box center [394, 295] width 203 height 67
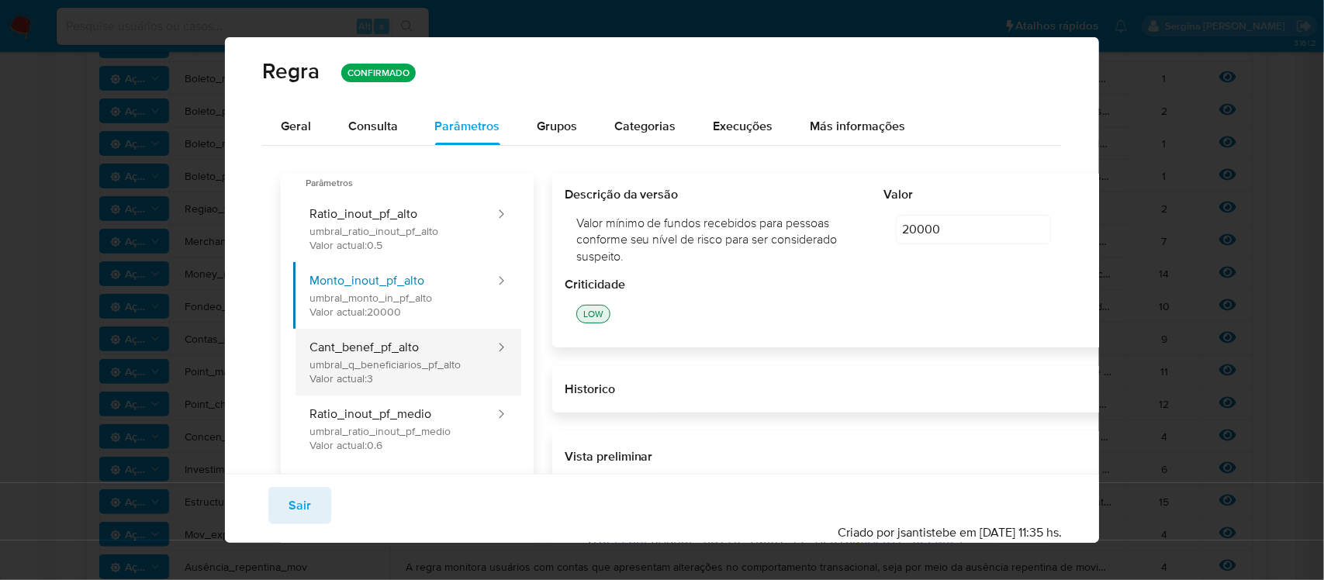
click at [380, 350] on button "Cant_benef_pf_alto umbral_q_beneficiarios_pf_alto Valor actual: 3" at bounding box center [394, 362] width 203 height 67
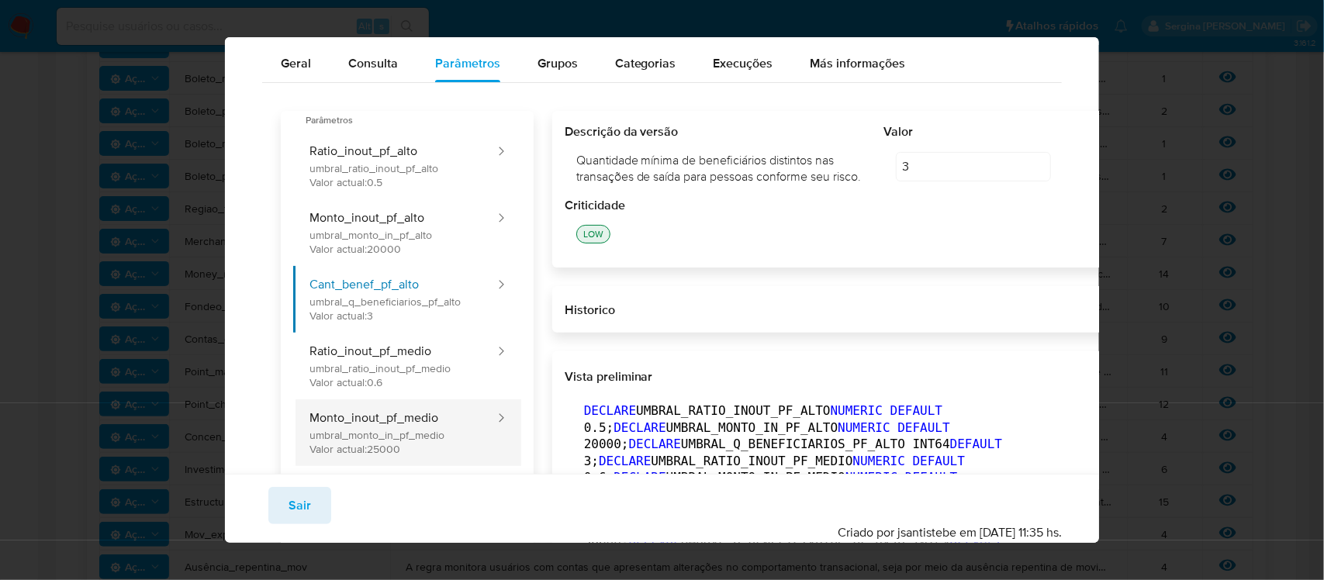
scroll to position [90, 0]
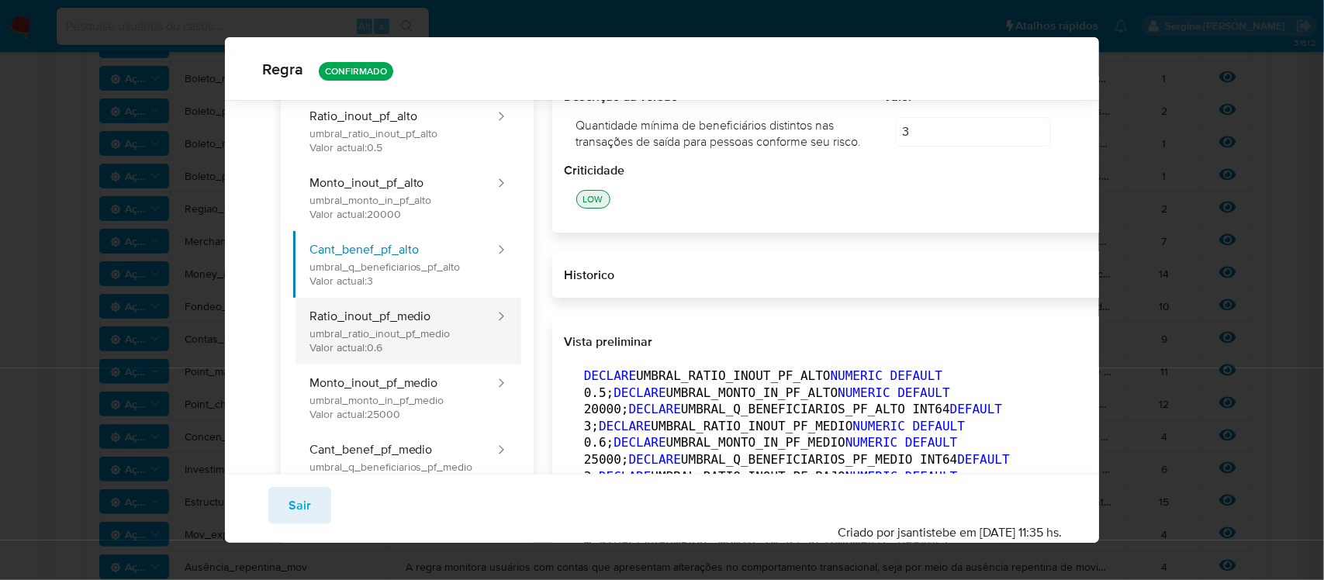
click at [390, 323] on button "Ratio_inout_pf_medio umbral_ratio_inout_pf_medio Valor actual: 0.6" at bounding box center [394, 331] width 203 height 67
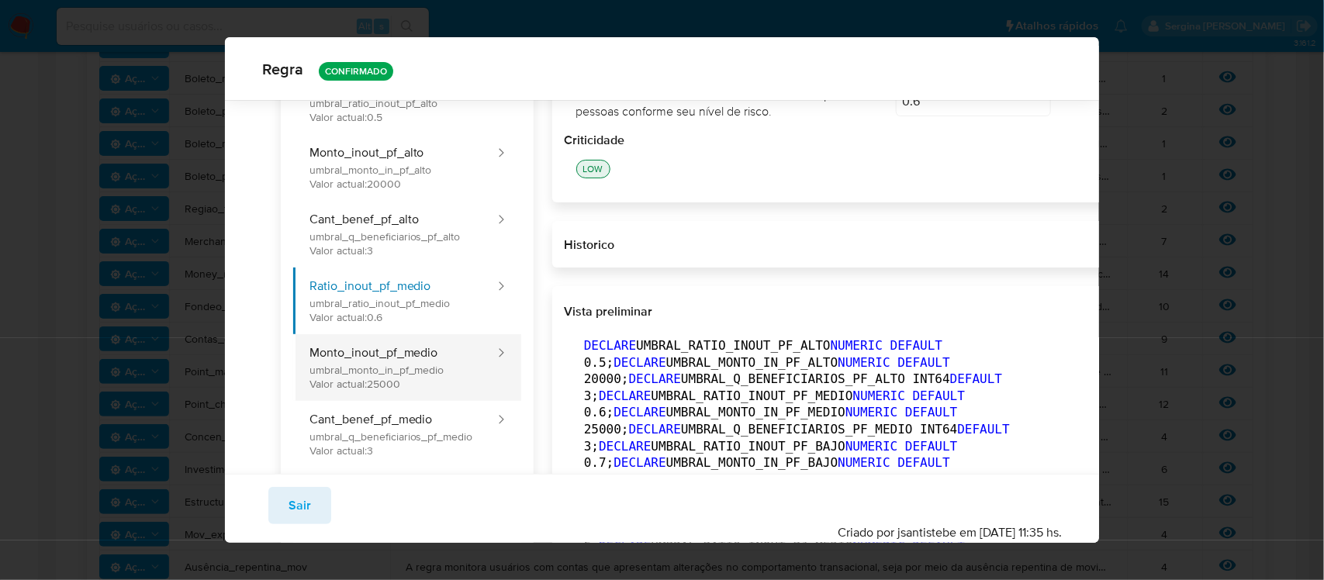
scroll to position [187, 0]
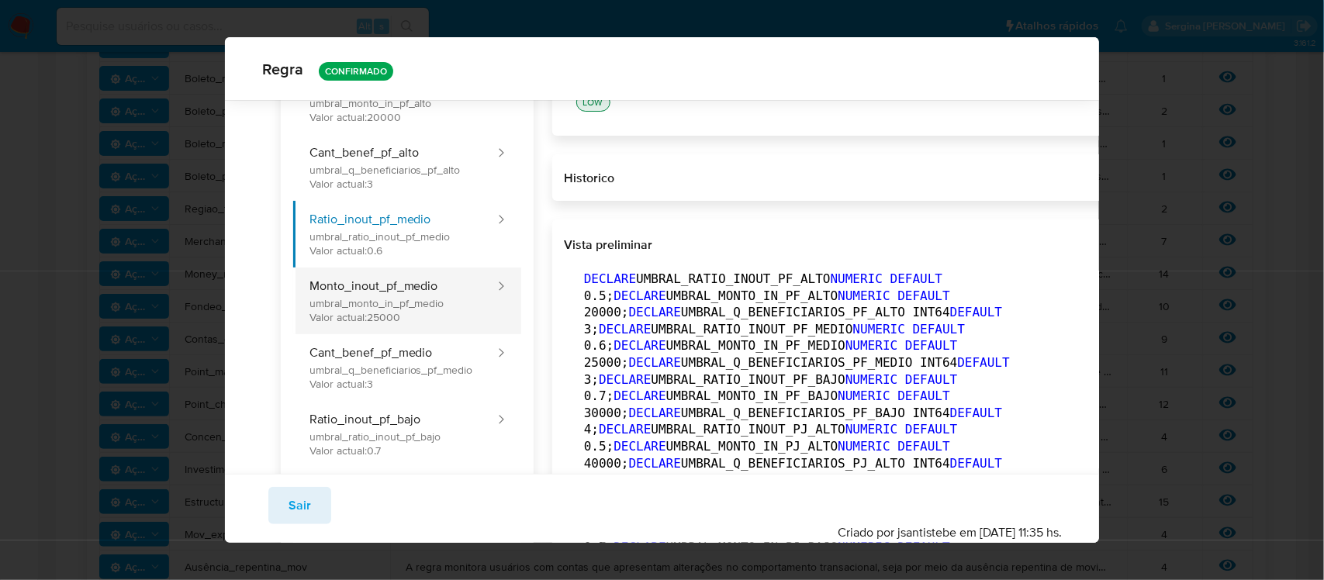
click at [386, 314] on button "Monto_inout_pf_medio umbral_monto_in_pf_medio Valor actual: 25000" at bounding box center [394, 301] width 203 height 67
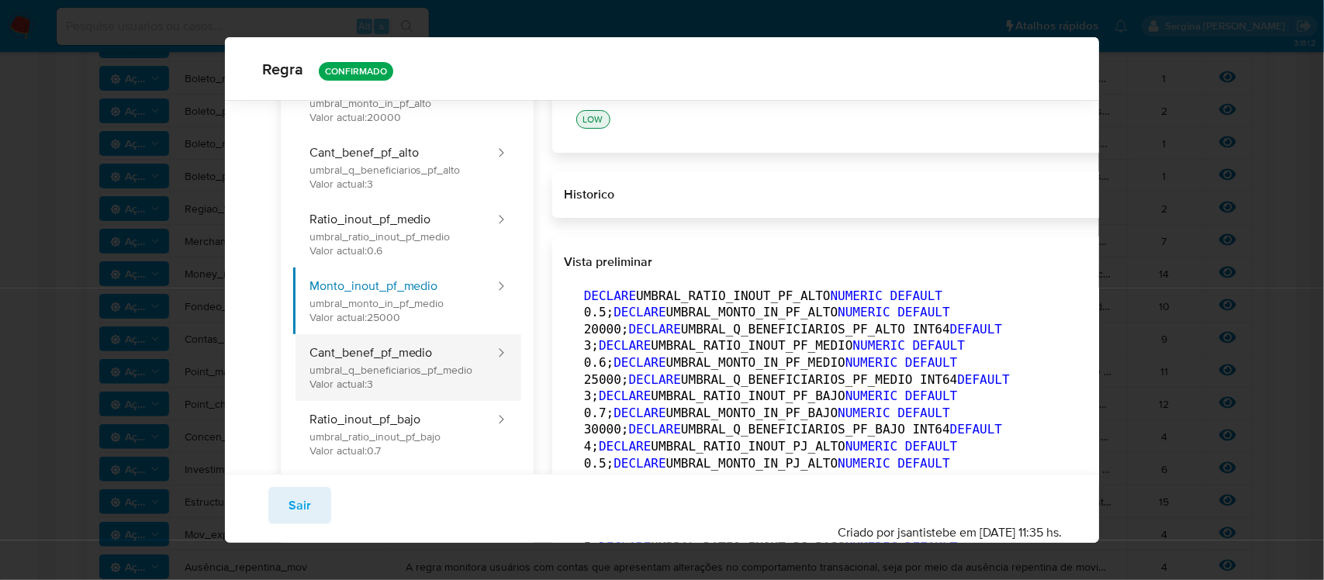
click at [404, 368] on button "Cant_benef_pf_medio umbral_q_beneficiarios_pf_medio Valor actual: 3" at bounding box center [394, 367] width 203 height 67
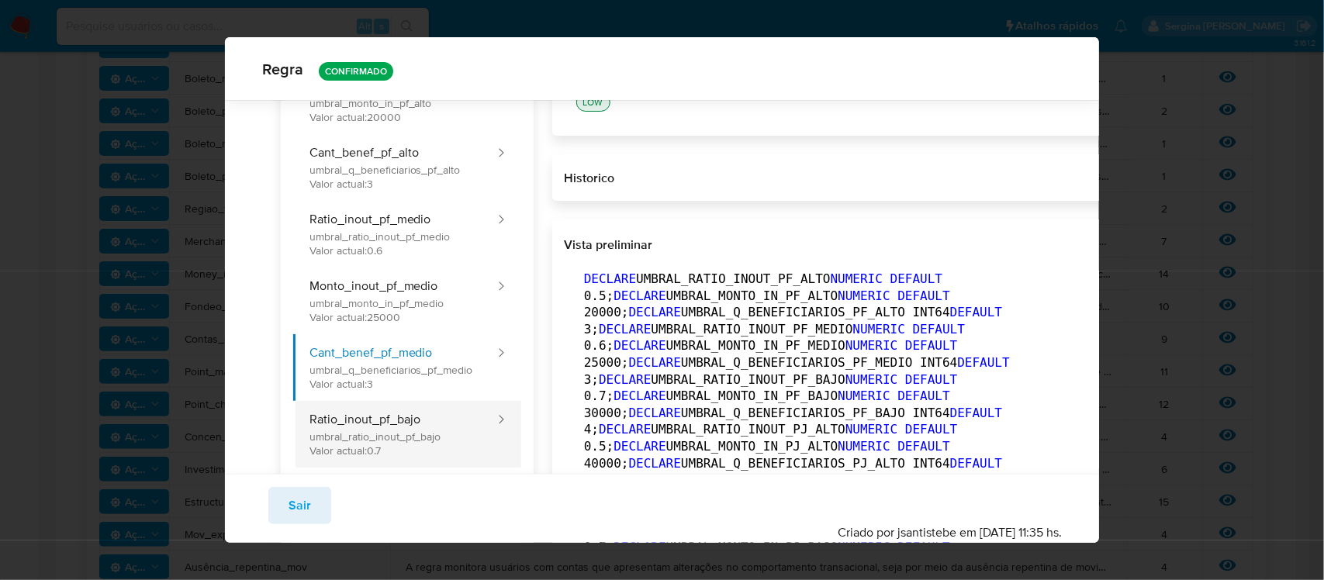
scroll to position [284, 0]
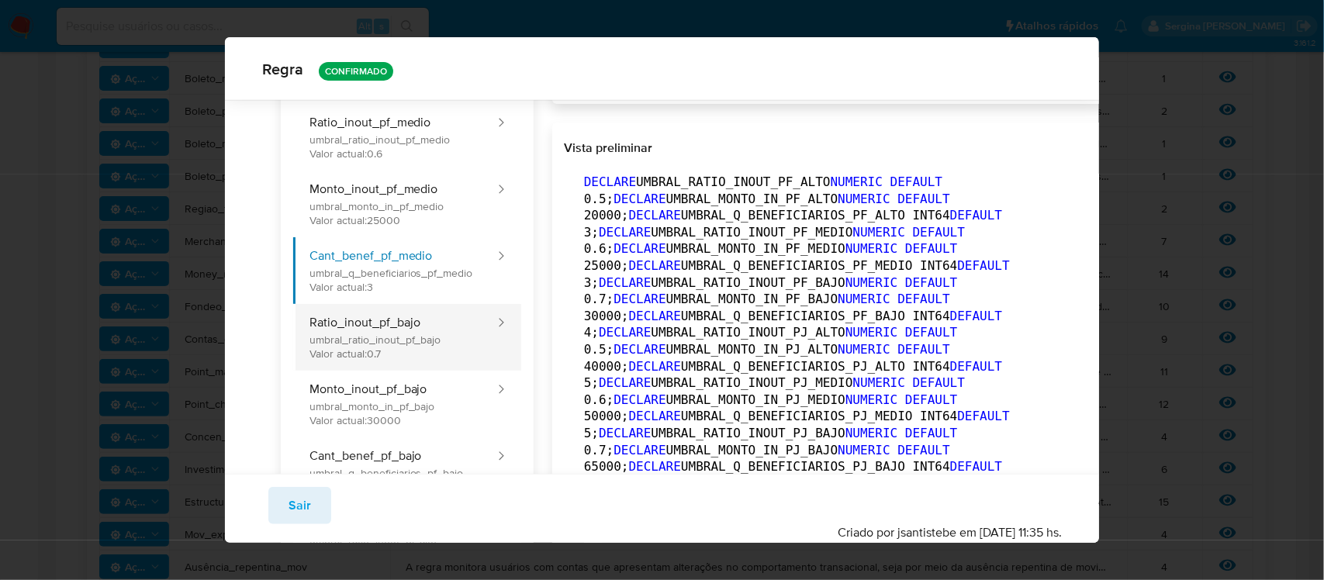
click at [382, 330] on button "Ratio_inout_pf_bajo umbral_ratio_inout_pf_bajo Valor actual: 0.7" at bounding box center [394, 337] width 203 height 67
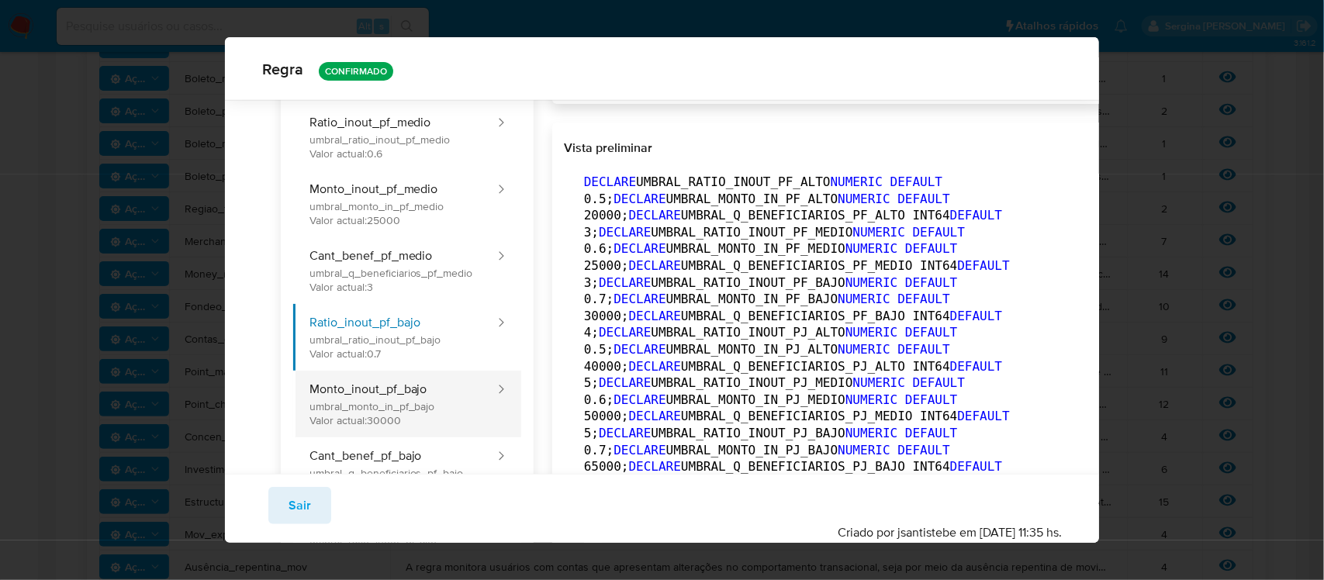
click at [443, 420] on button "Monto_inout_pf_bajo umbral_monto_in_pf_bajo Valor actual: 30000" at bounding box center [394, 404] width 203 height 67
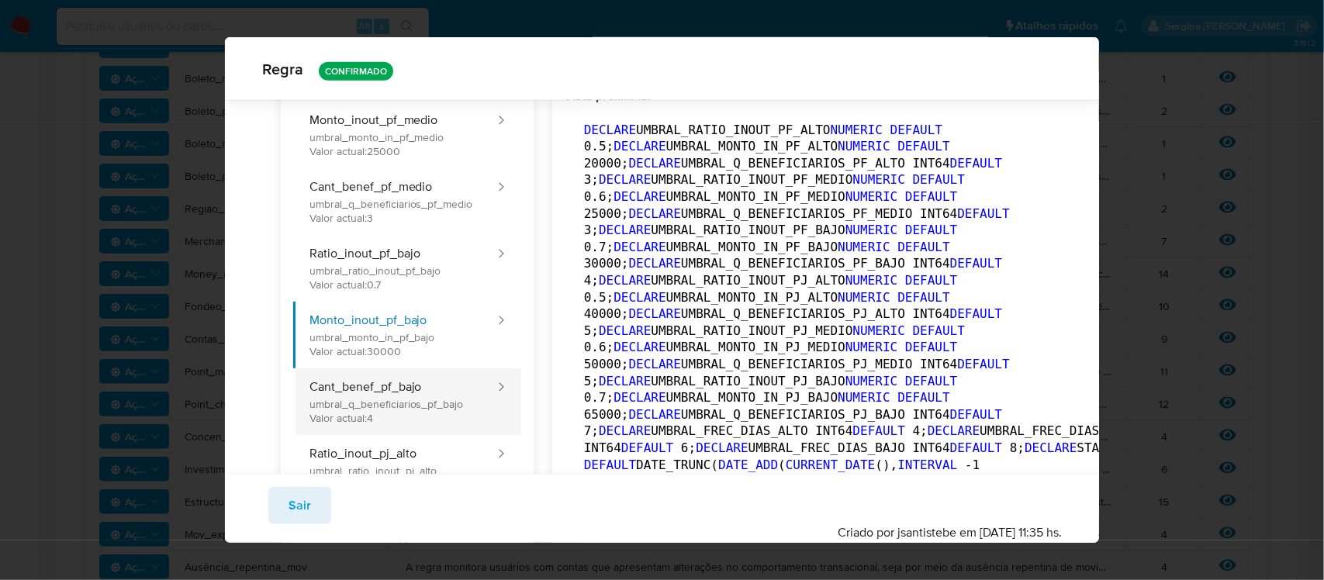
scroll to position [478, 0]
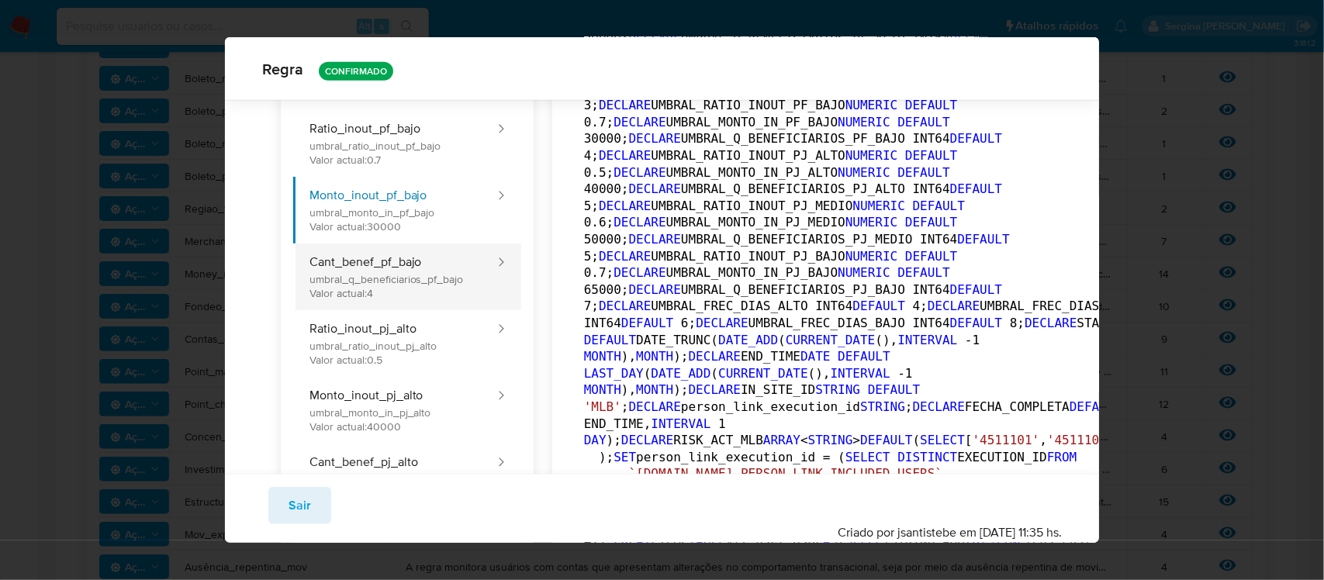
click at [405, 292] on button "Cant_benef_pf_bajo umbral_q_beneficiarios_pf_bajo Valor actual: 4" at bounding box center [394, 277] width 203 height 67
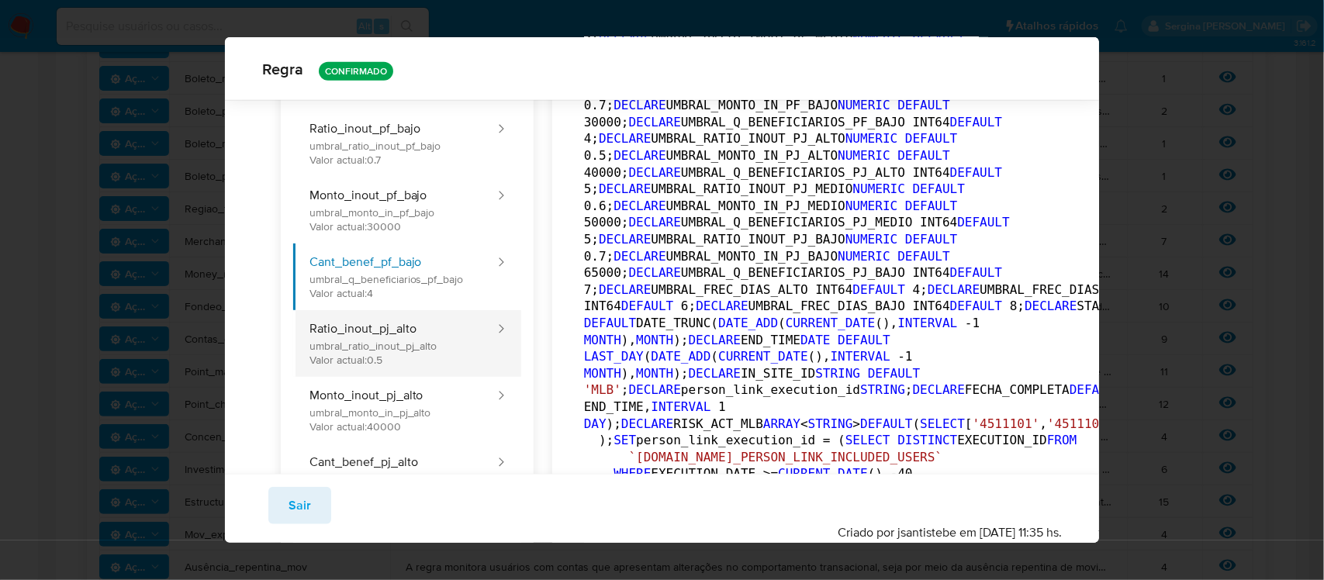
click at [421, 328] on button "Ratio_inout_pj_alto umbral_ratio_inout_pj_alto Valor actual: 0.5" at bounding box center [394, 343] width 203 height 67
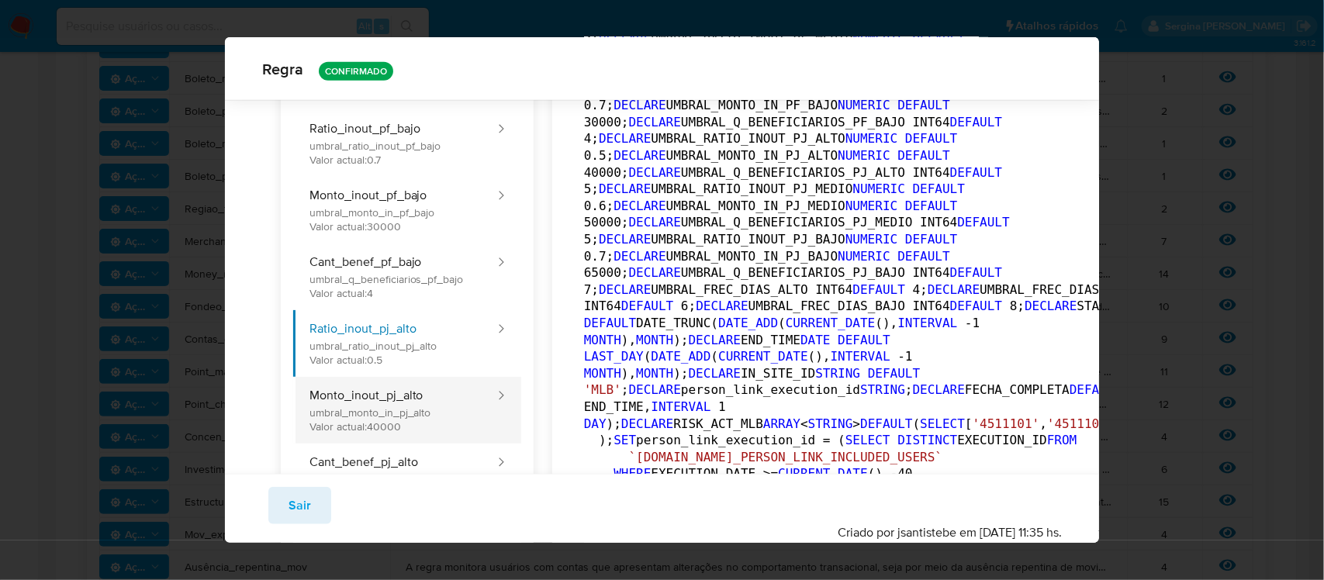
click at [443, 394] on button "Monto_inout_pj_alto umbral_monto_in_pj_alto Valor actual: 40000" at bounding box center [394, 410] width 203 height 67
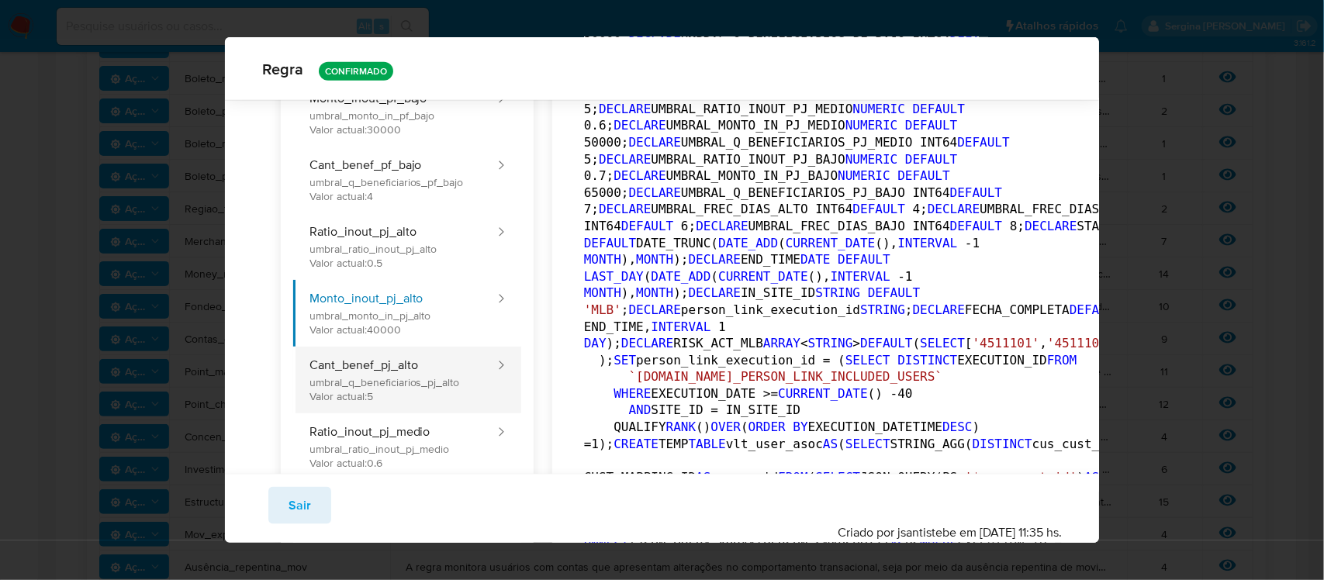
click at [433, 374] on button "Cant_benef_pj_alto umbral_q_beneficiarios_pj_alto Valor actual: 5" at bounding box center [394, 380] width 203 height 67
type input "5"
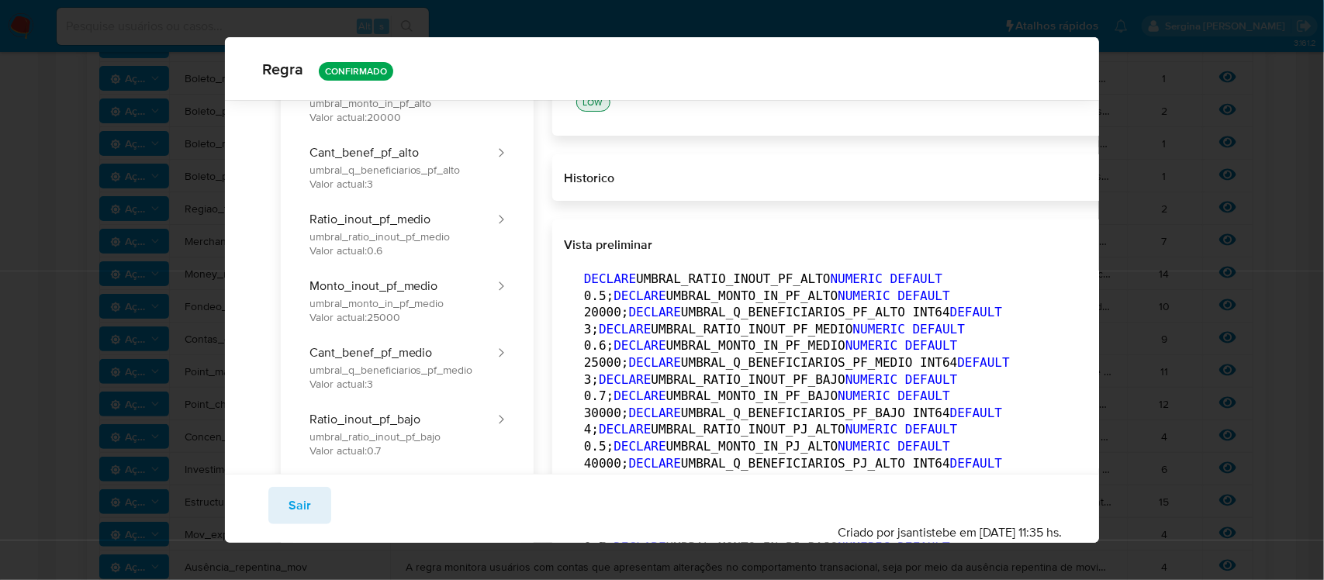
scroll to position [0, 0]
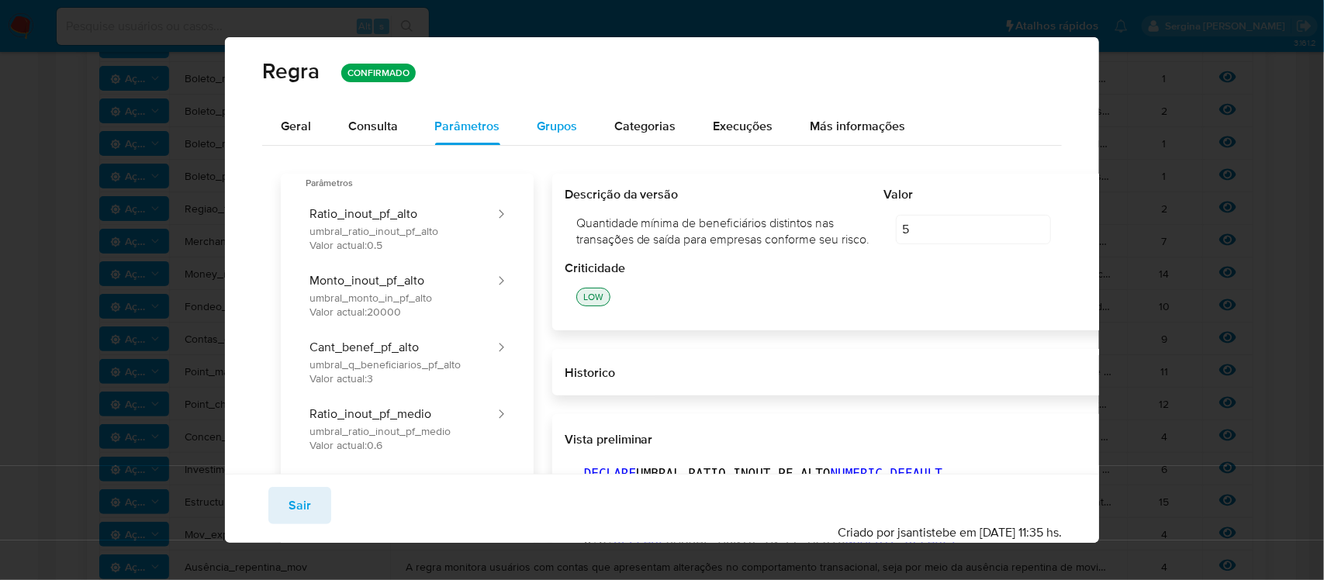
click at [543, 123] on span "Grupos" at bounding box center [558, 126] width 40 height 18
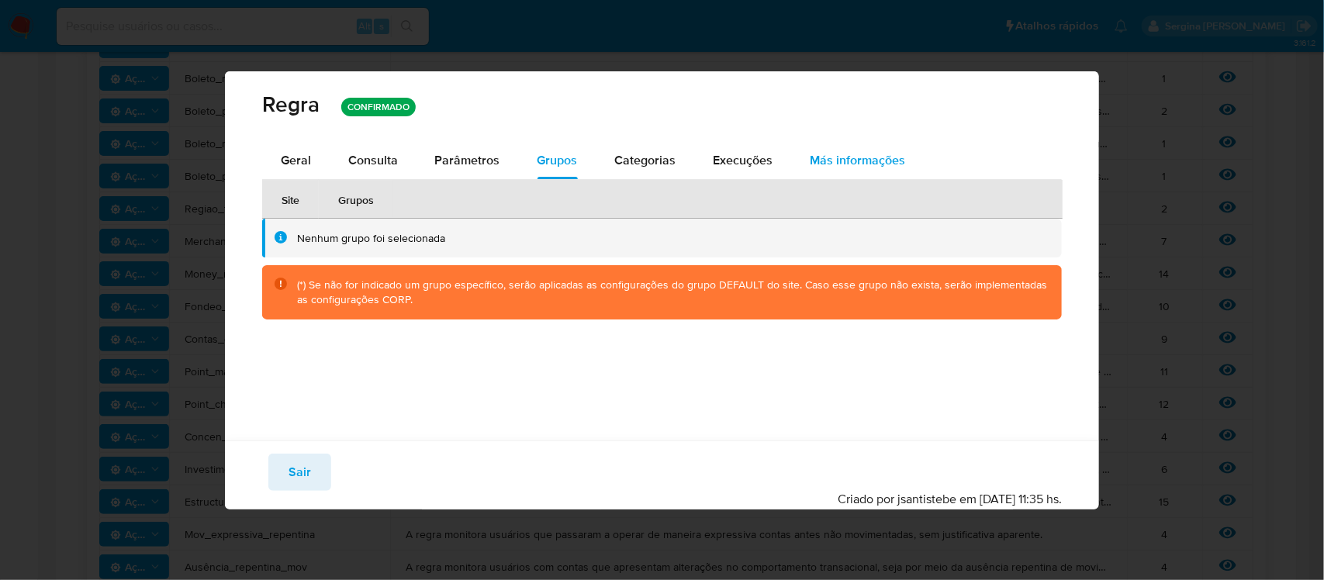
click at [846, 157] on span "Más informações" at bounding box center [858, 160] width 95 height 18
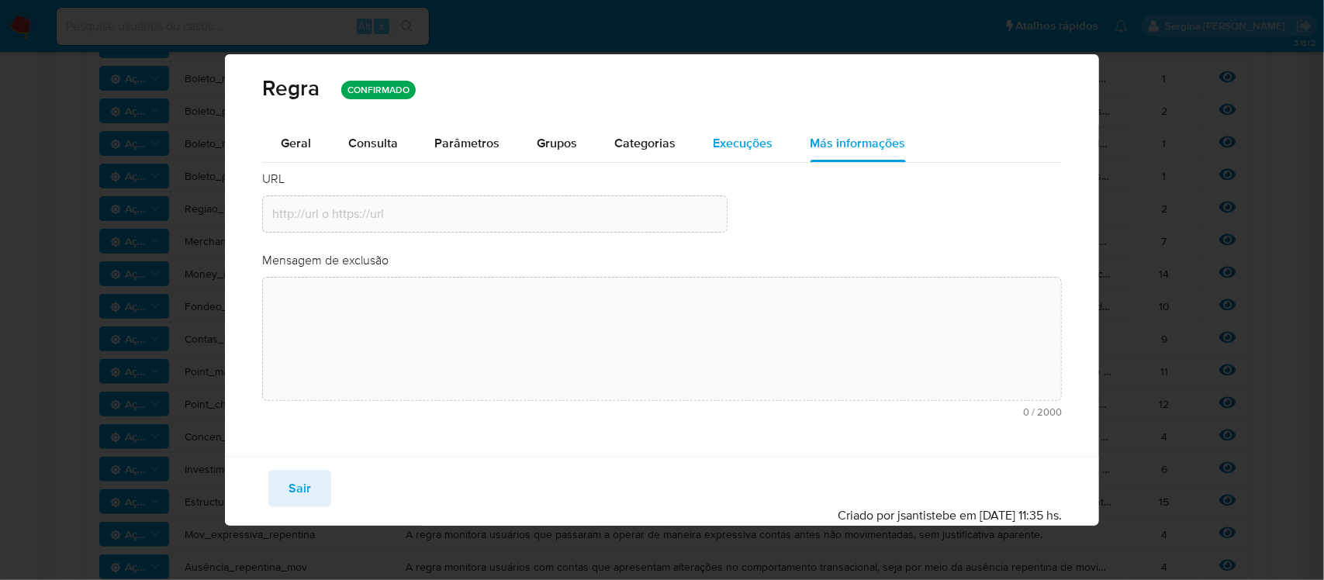
click at [738, 147] on span "Execuções" at bounding box center [744, 143] width 60 height 18
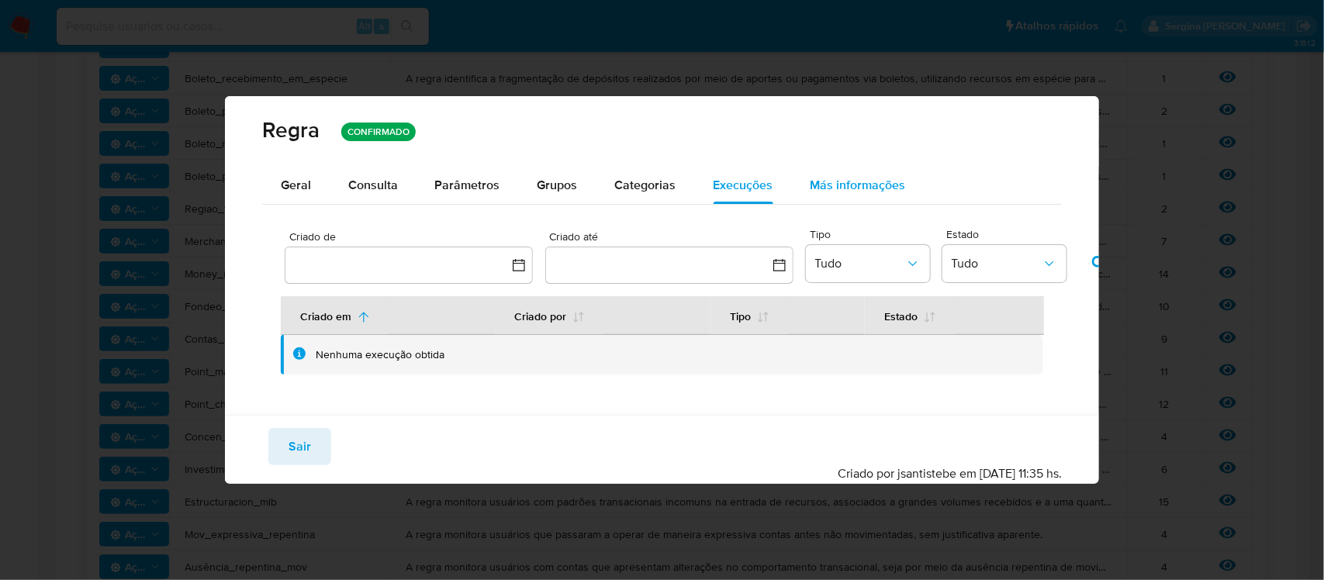
click at [865, 173] on div "Más informações" at bounding box center [858, 185] width 95 height 37
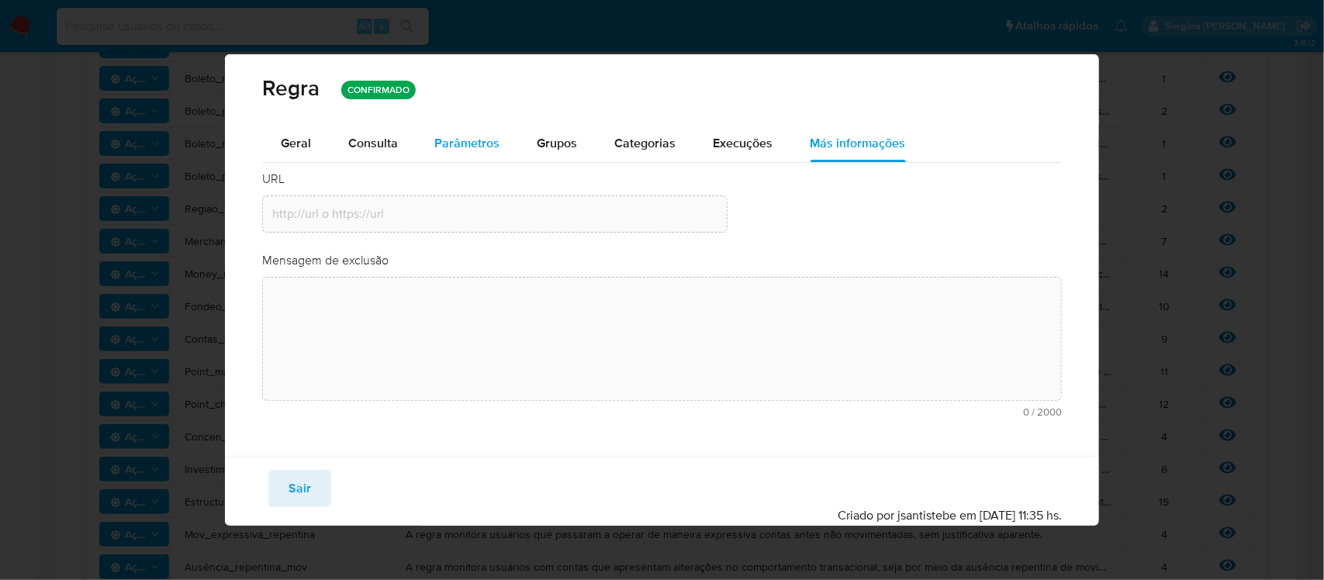
click at [504, 143] on button "Parâmetros" at bounding box center [468, 143] width 102 height 37
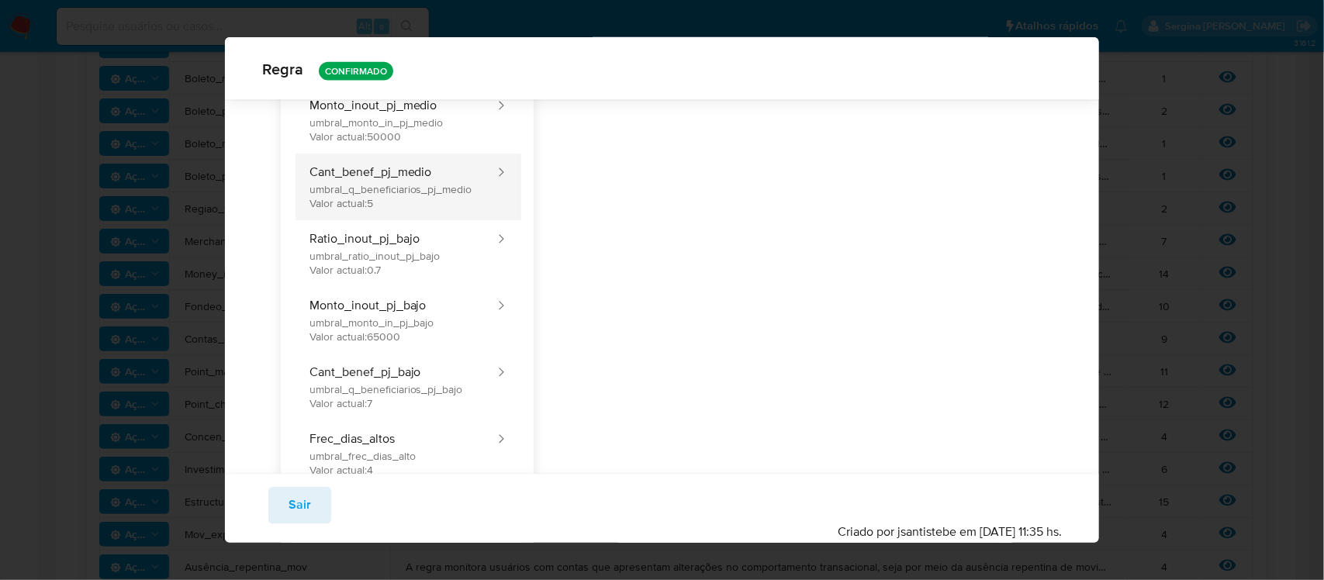
scroll to position [1165, 0]
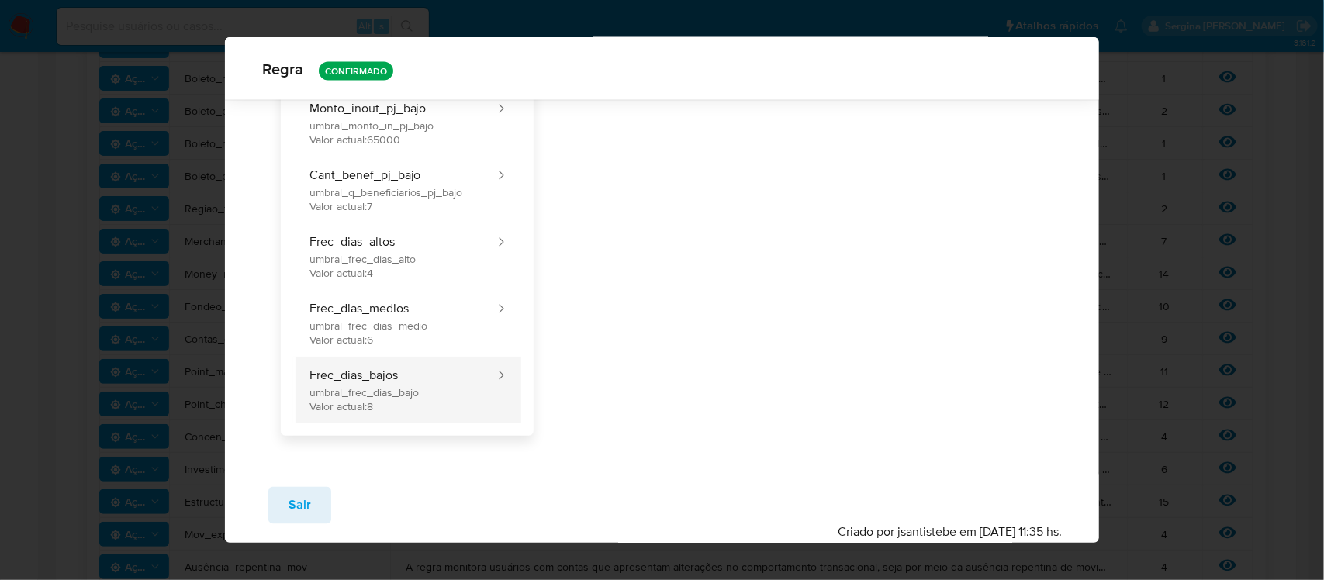
click at [399, 381] on button "Frec_dias_bajos umbral_frec_dias_bajo Valor actual: 8" at bounding box center [394, 390] width 203 height 67
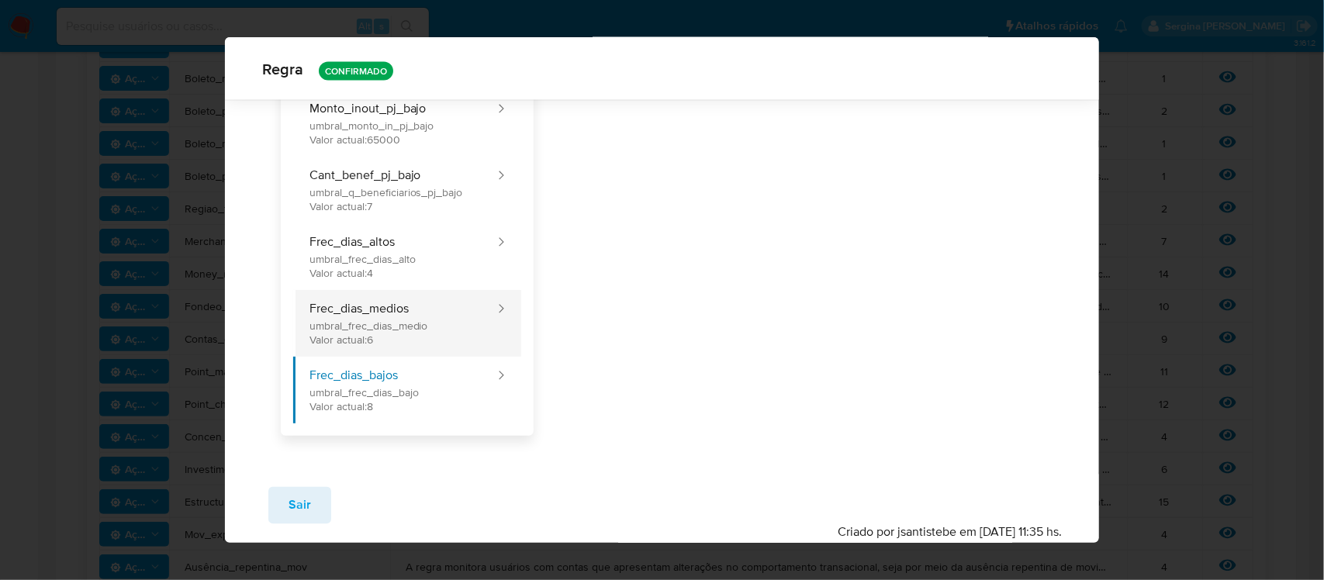
click at [380, 322] on button "Frec_dias_medios umbral_frec_dias_medio Valor actual: 6" at bounding box center [394, 323] width 203 height 67
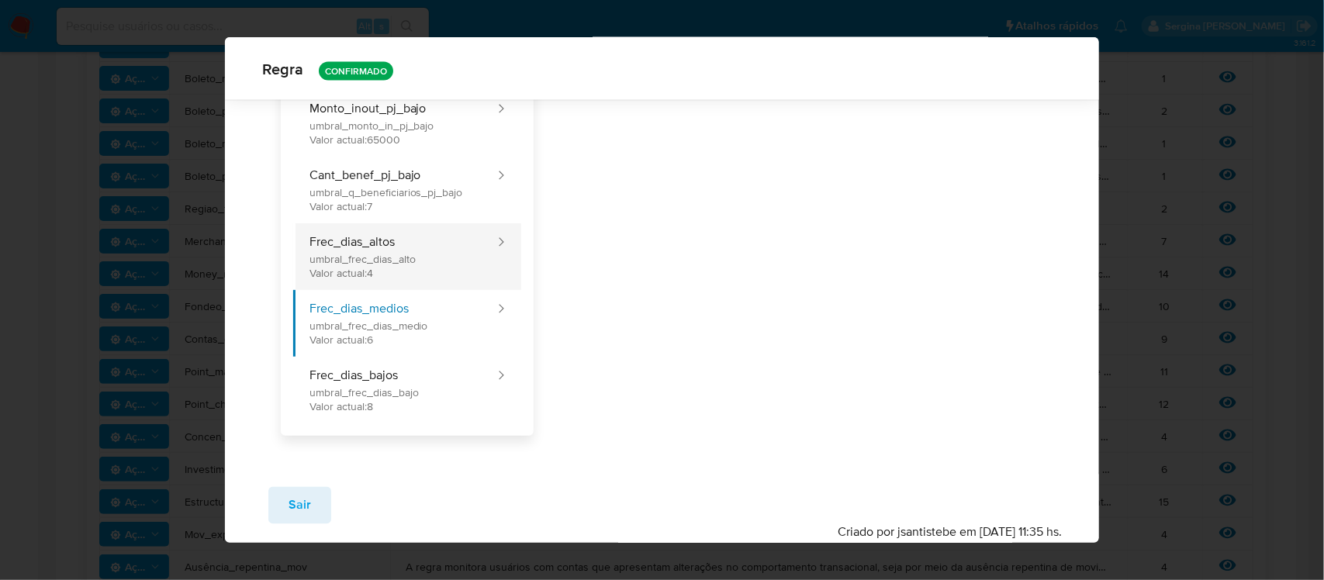
click at [382, 270] on button "Frec_dias_altos umbral_frec_dias_alto Valor actual: 4" at bounding box center [394, 256] width 203 height 67
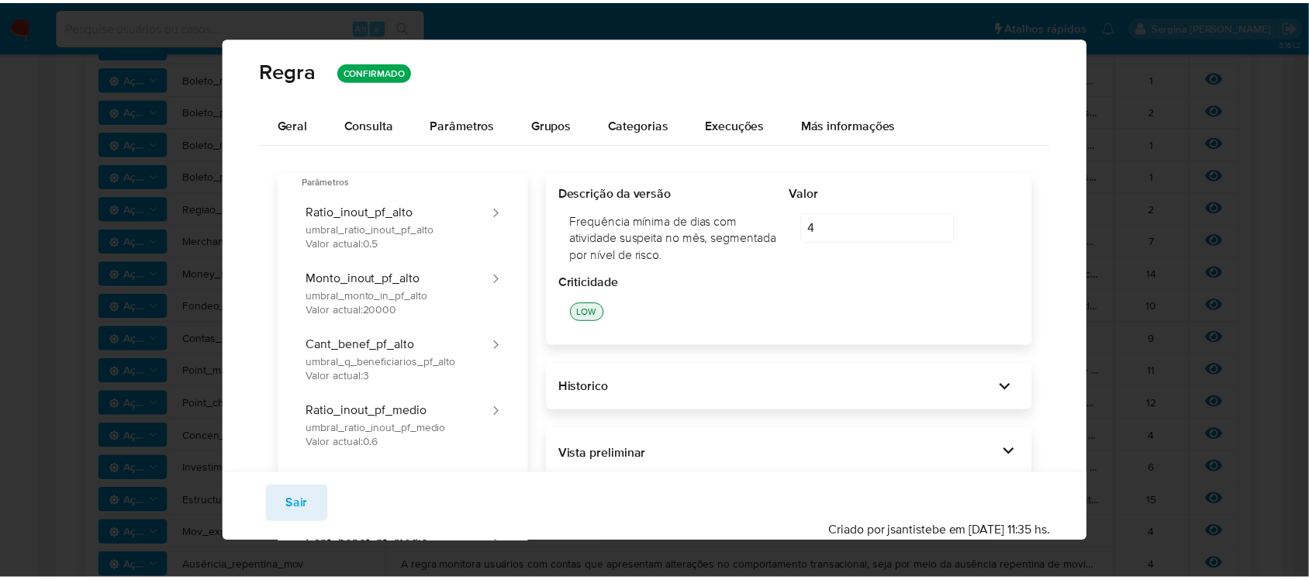
scroll to position [0, 0]
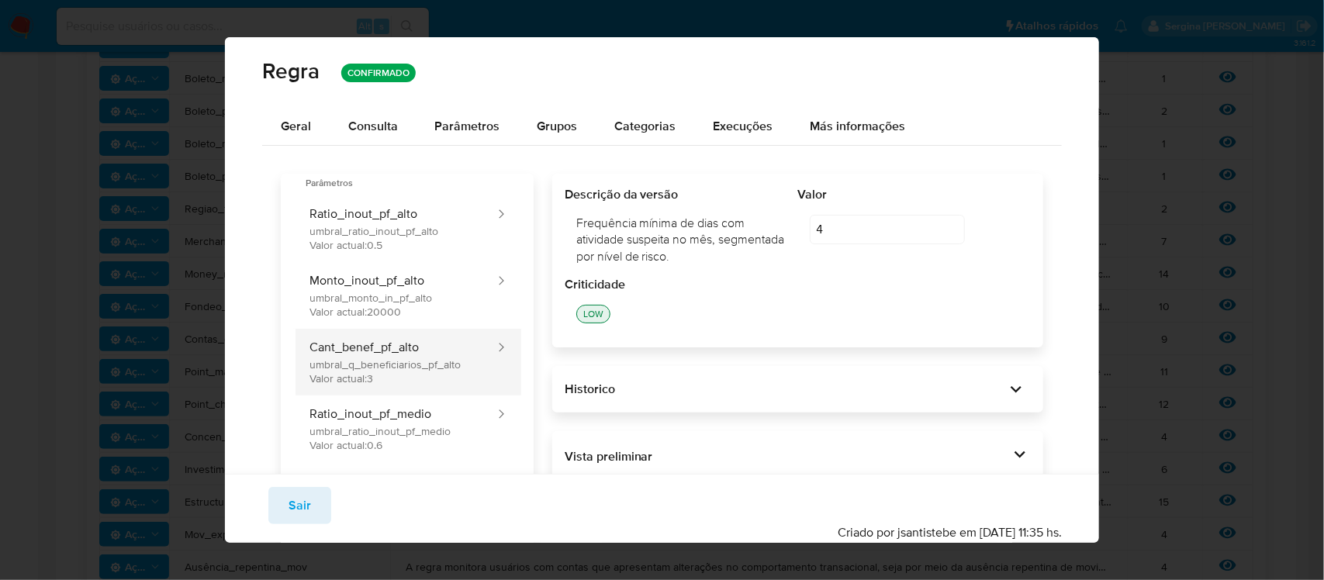
click at [368, 343] on button "Cant_benef_pf_alto umbral_q_beneficiarios_pf_alto Valor actual: 3" at bounding box center [394, 362] width 203 height 67
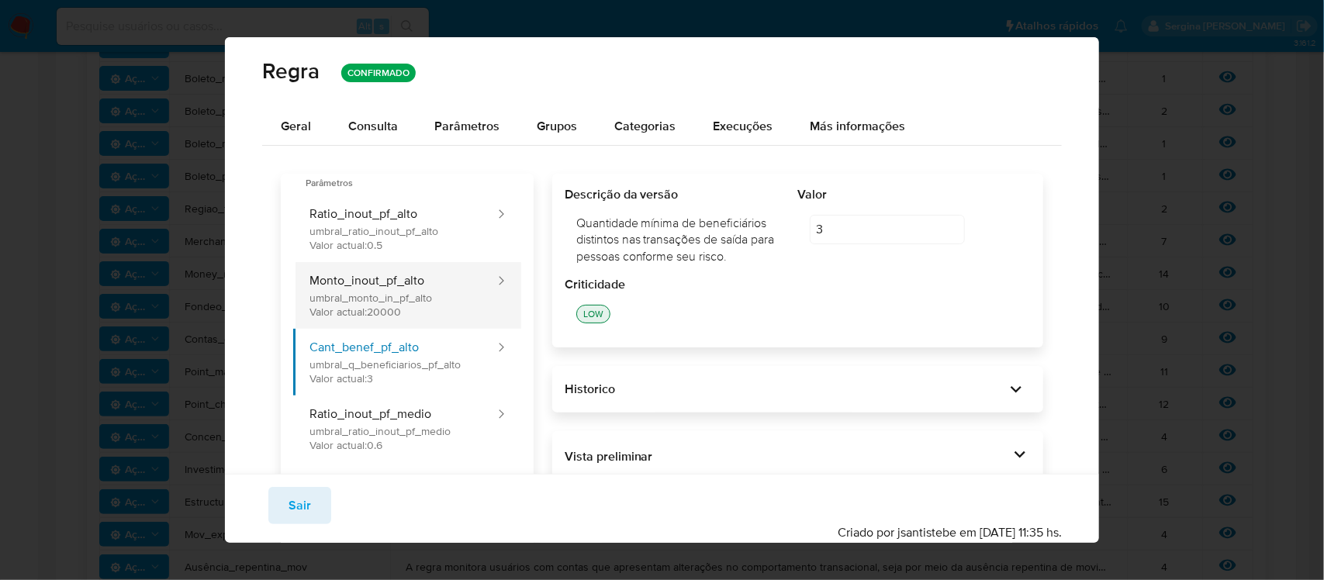
click at [373, 310] on button "Monto_inout_pf_alto umbral_monto_in_pf_alto Valor actual: 20000" at bounding box center [394, 295] width 203 height 67
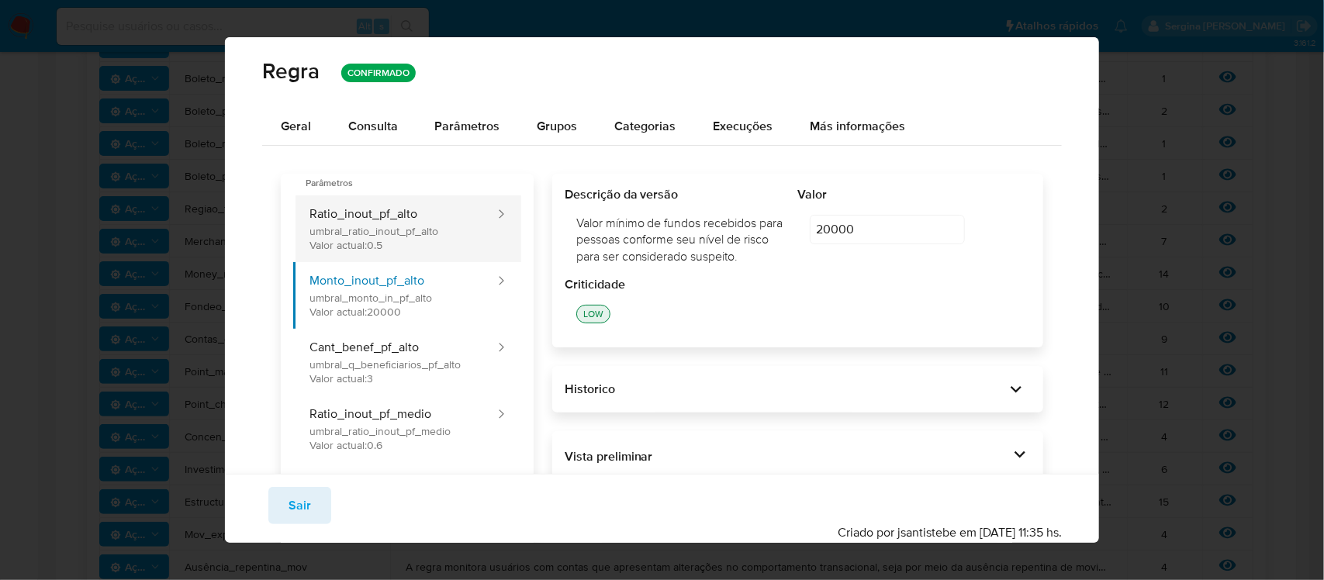
click at [359, 242] on button "Ratio_inout_pf_alto umbral_ratio_inout_pf_alto Valor actual: 0.5" at bounding box center [394, 228] width 203 height 67
type input "0.5"
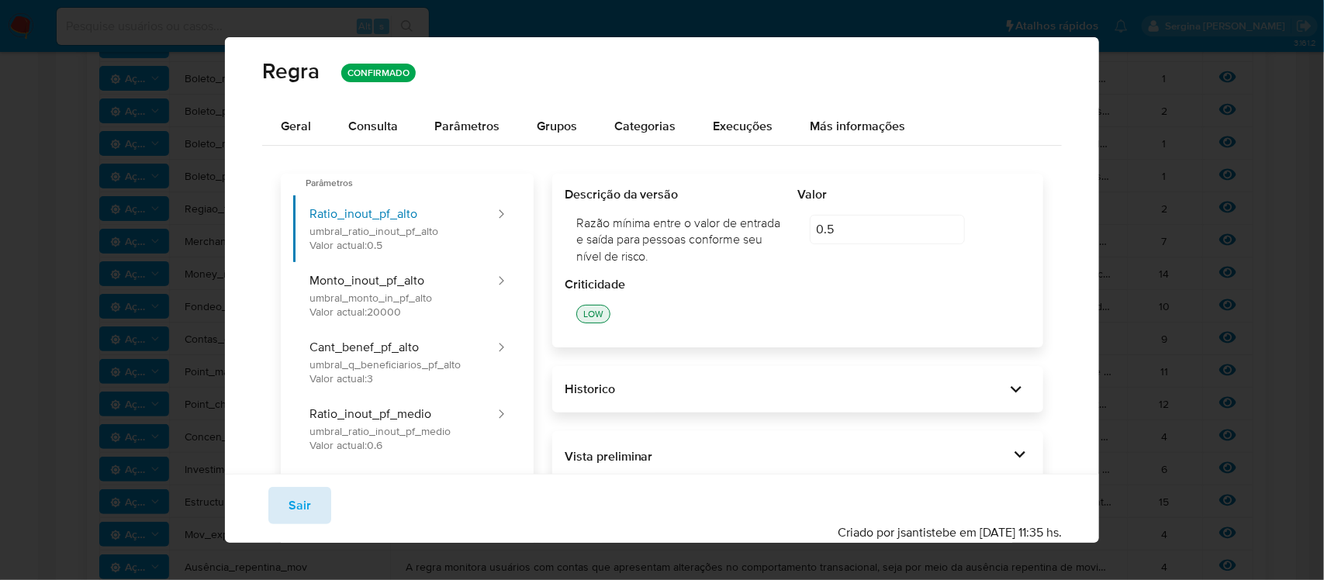
click at [296, 495] on span "Sair" at bounding box center [300, 506] width 22 height 34
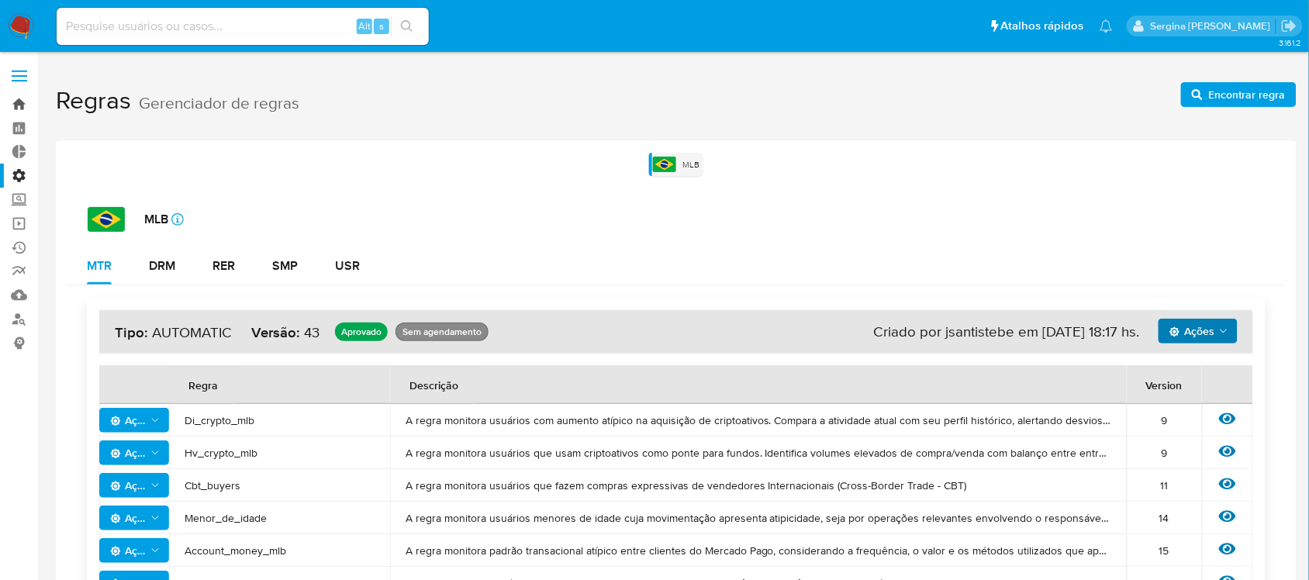
click at [18, 99] on link "Bandeja" at bounding box center [92, 104] width 185 height 24
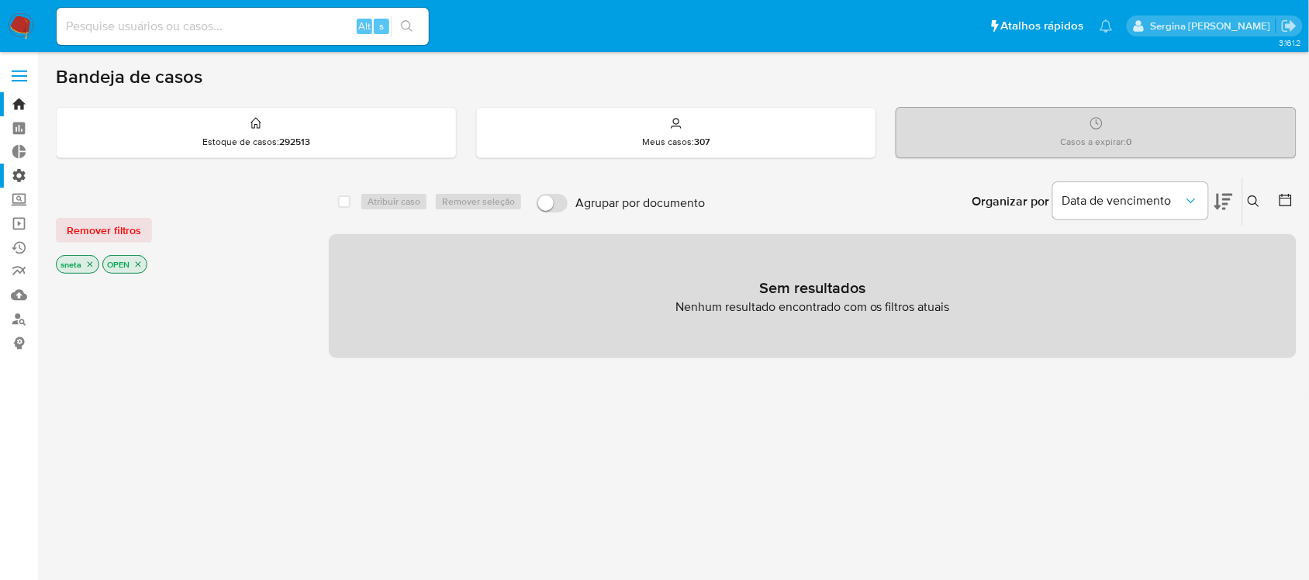
click at [17, 175] on label "Administração" at bounding box center [92, 176] width 185 height 24
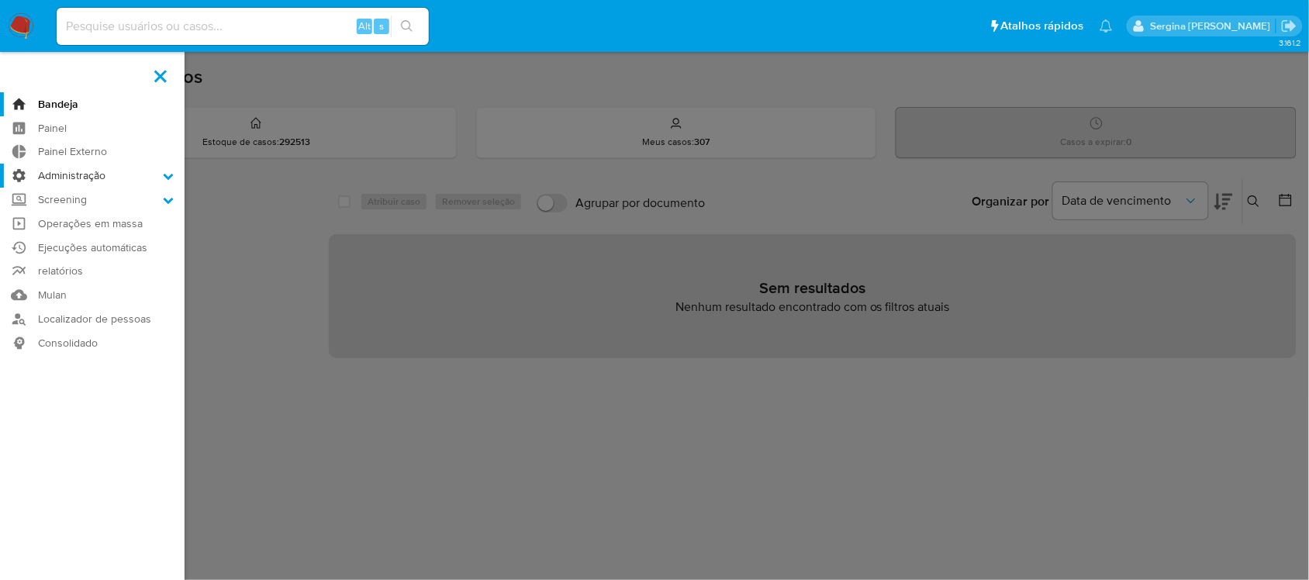
click at [0, 0] on input "Administração" at bounding box center [0, 0] width 0 height 0
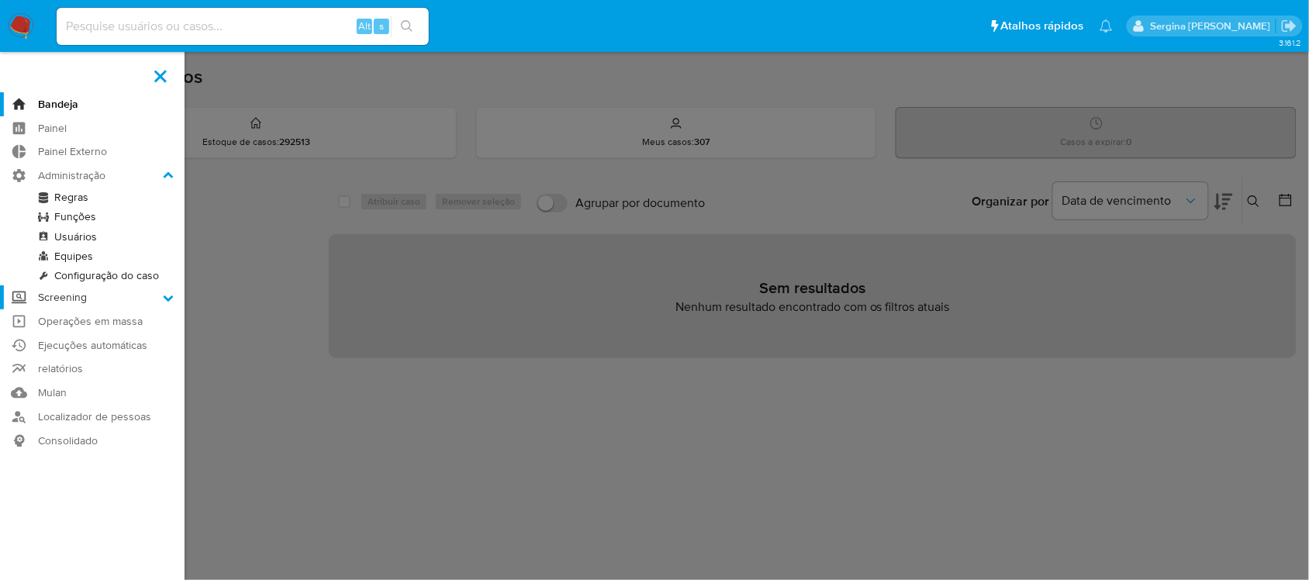
click at [168, 299] on icon at bounding box center [169, 299] width 10 height 6
click at [0, 0] on input "Screening" at bounding box center [0, 0] width 0 height 0
click at [130, 223] on link "Gerenciador de Listas" at bounding box center [92, 221] width 185 height 19
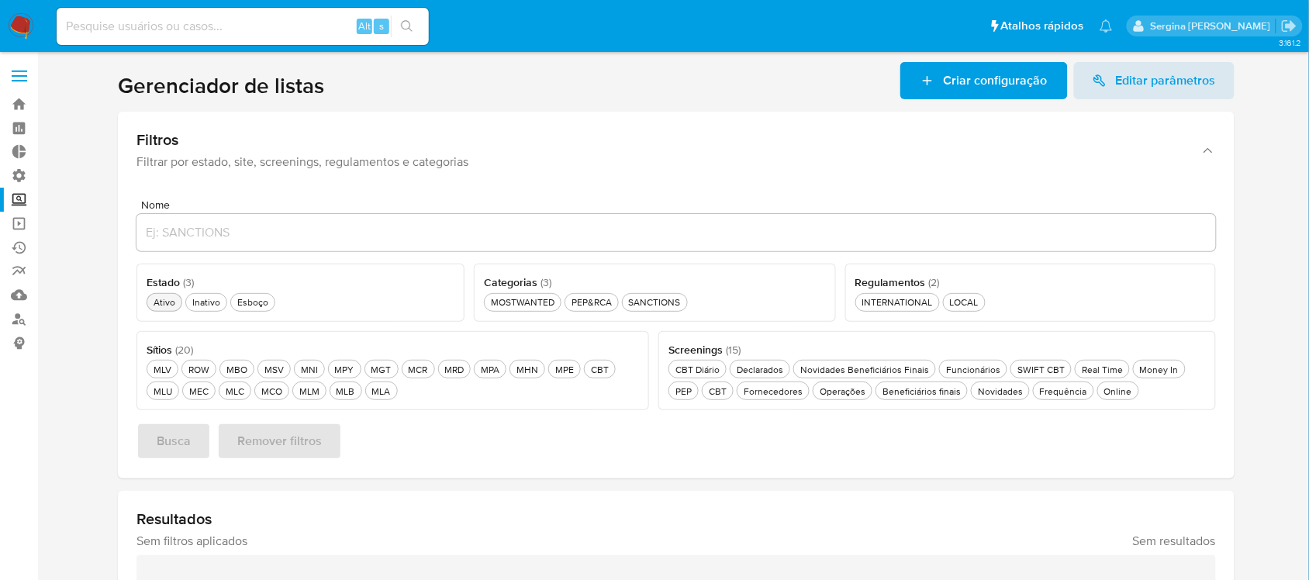
click at [167, 303] on div "Ativo Ativo" at bounding box center [164, 302] width 28 height 13
click at [660, 307] on div "SANCTIONS SANCTIONS" at bounding box center [655, 302] width 58 height 13
click at [345, 396] on div "MLB MLB" at bounding box center [346, 391] width 25 height 13
click at [956, 303] on div "LOCAL LOCAL" at bounding box center [964, 302] width 35 height 13
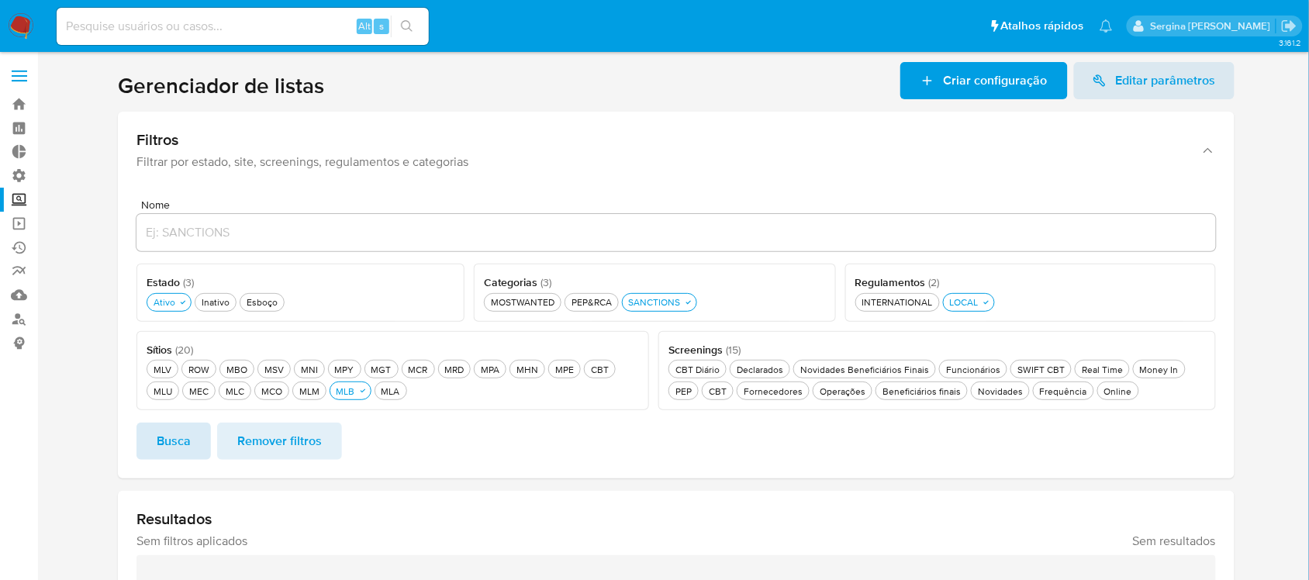
click at [175, 443] on span "Busca" at bounding box center [174, 441] width 34 height 34
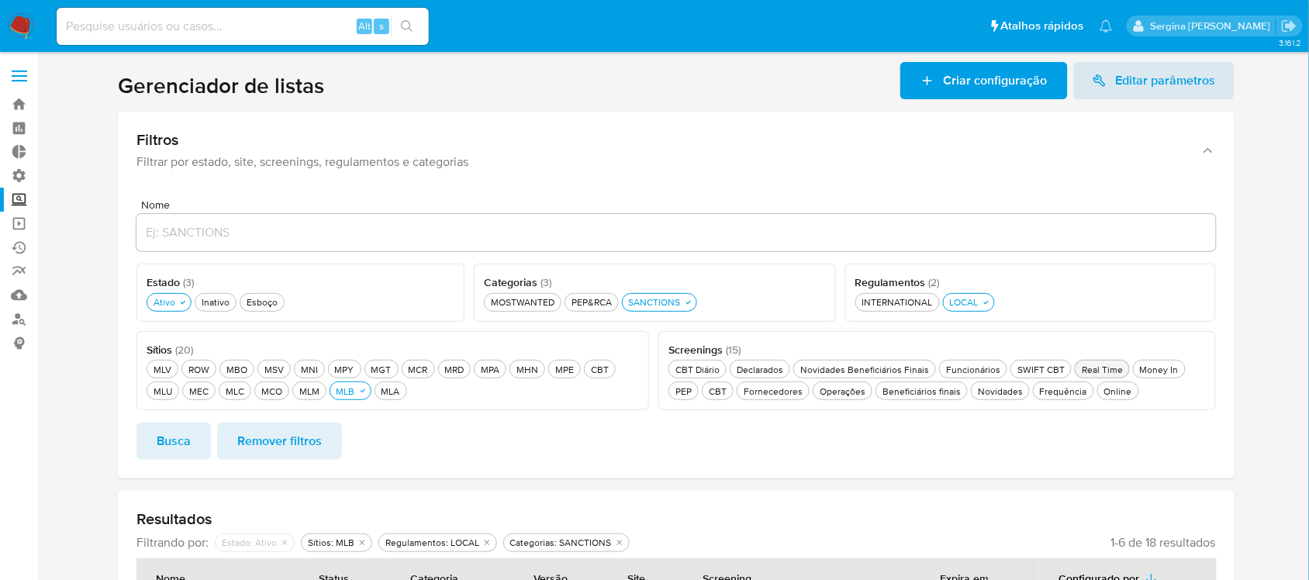
click at [1087, 370] on div "Real Time Real Time" at bounding box center [1102, 369] width 47 height 13
click at [991, 396] on div "Novidades Novidades" at bounding box center [1000, 391] width 51 height 13
click at [1119, 392] on div "Online Online" at bounding box center [1128, 391] width 34 height 13
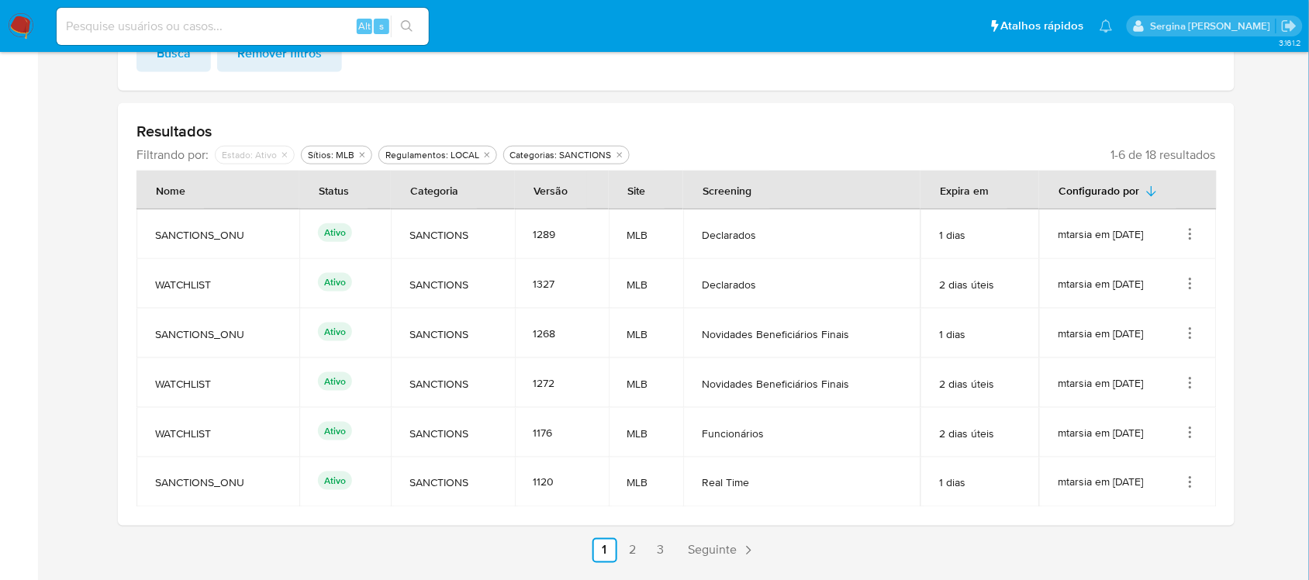
scroll to position [291, 0]
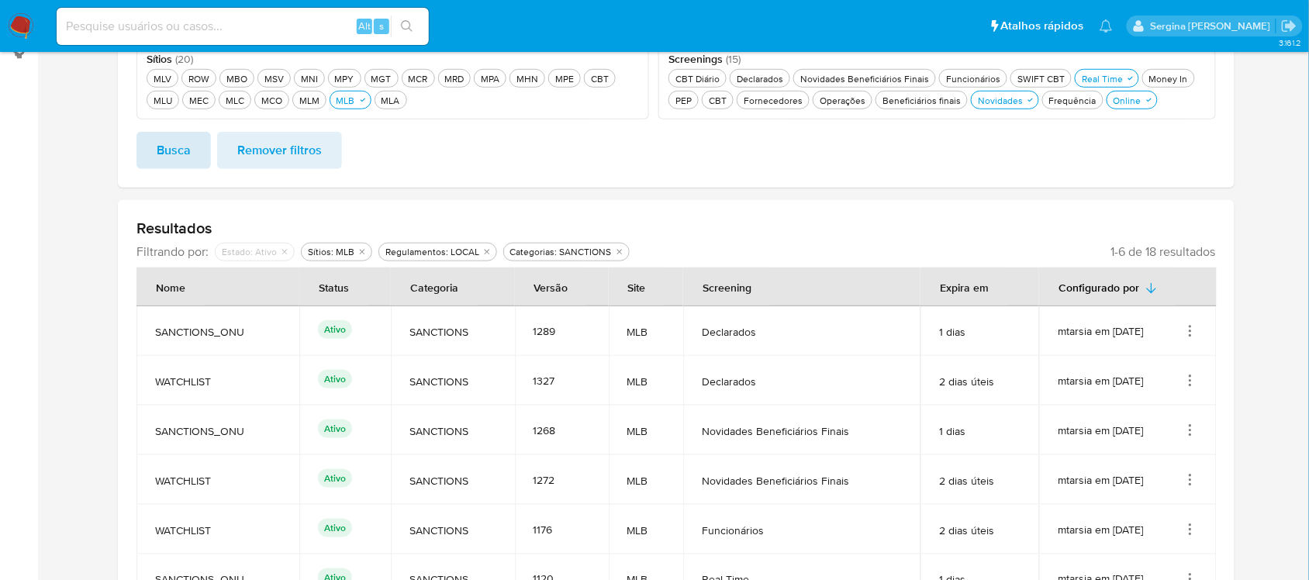
click at [168, 164] on span "Busca" at bounding box center [174, 150] width 34 height 34
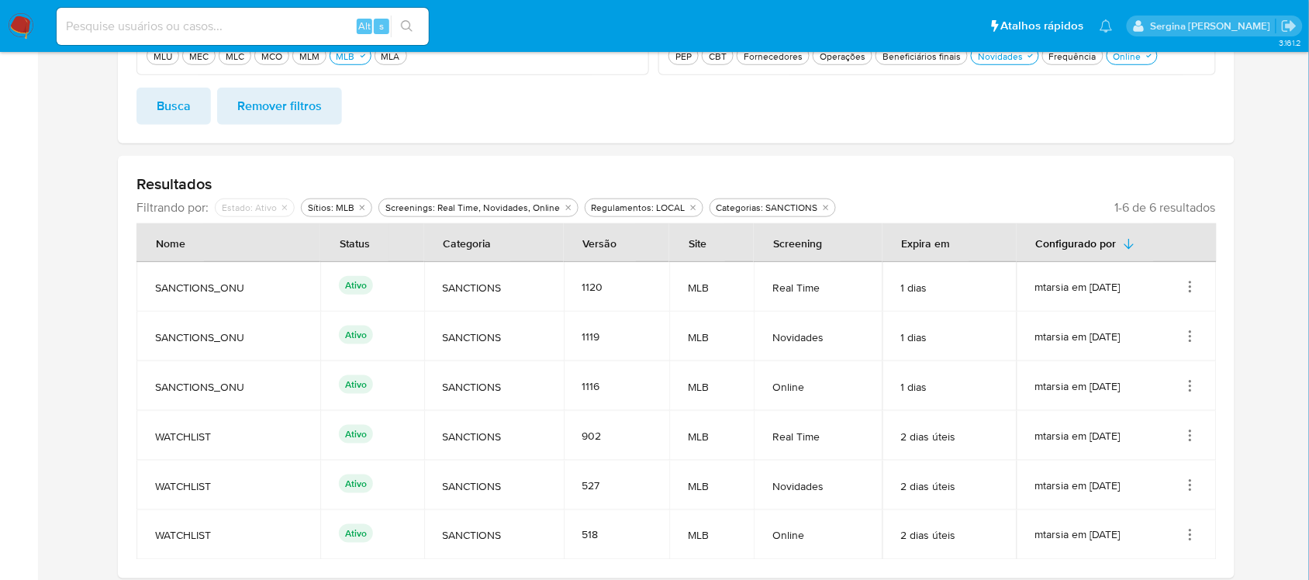
scroll to position [388, 0]
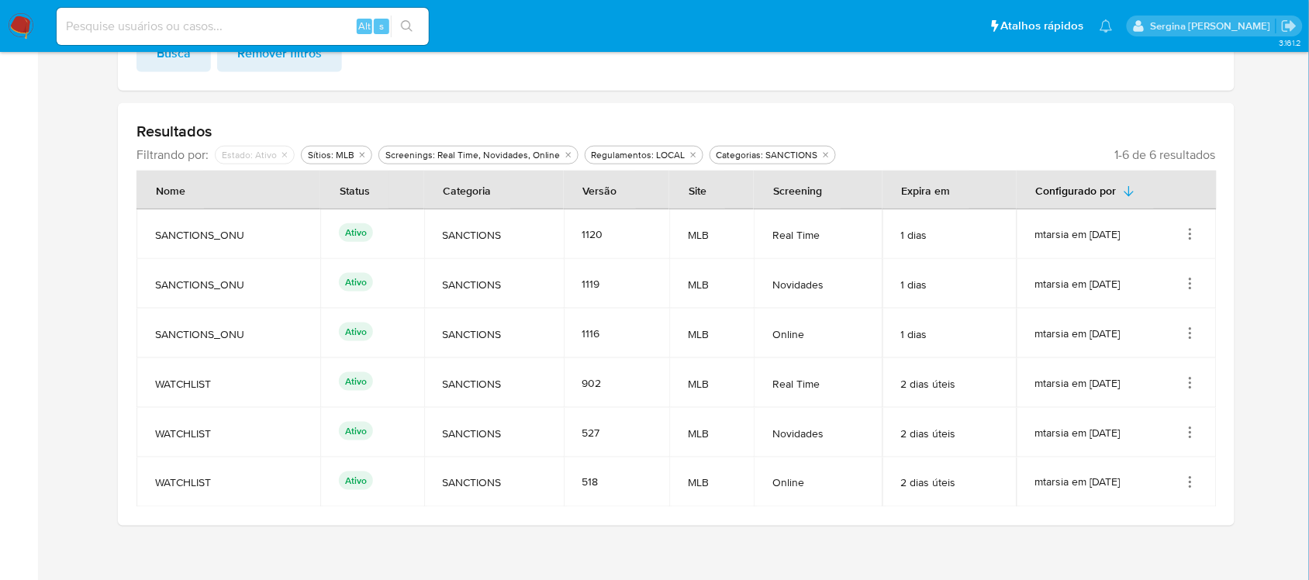
click at [181, 68] on span "Busca" at bounding box center [174, 53] width 34 height 34
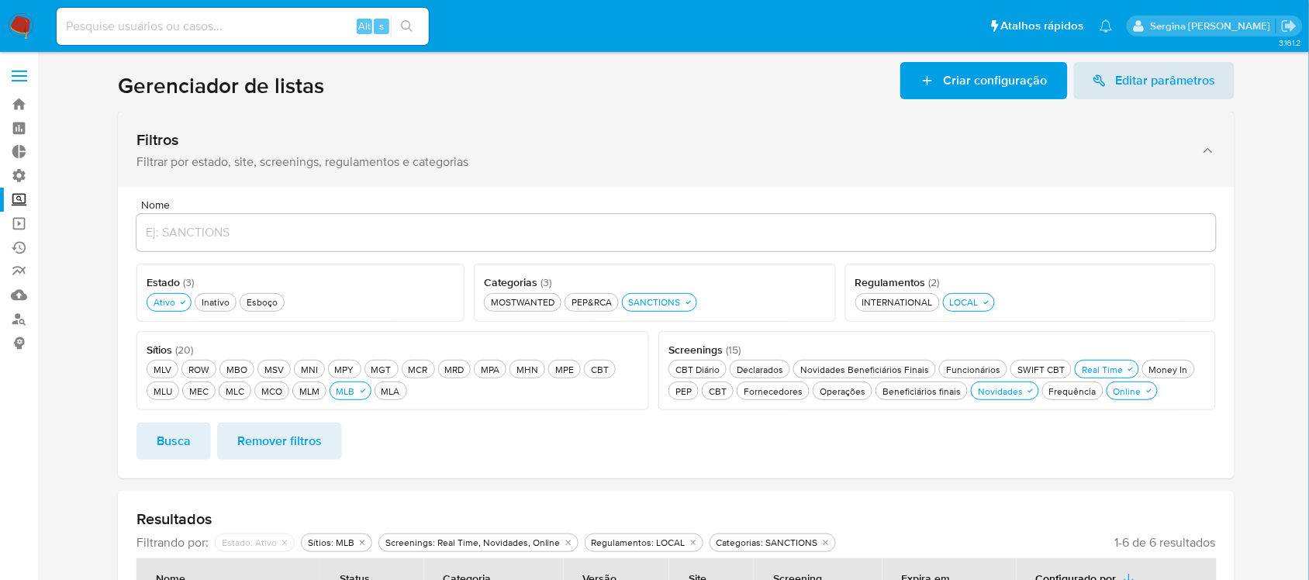
scroll to position [97, 0]
